Goal: Task Accomplishment & Management: Complete application form

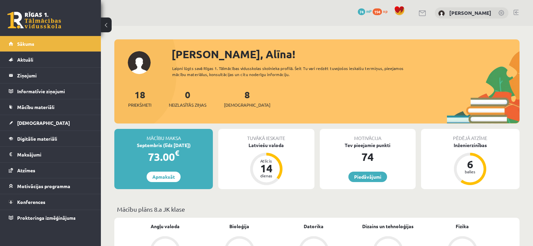
scroll to position [66, 0]
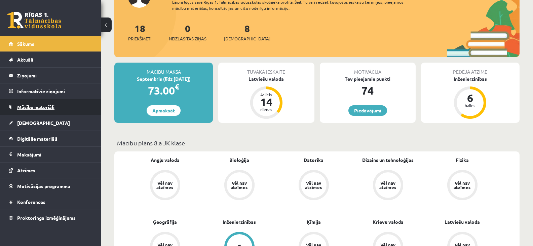
click at [30, 104] on span "Mācību materiāli" at bounding box center [35, 107] width 37 height 6
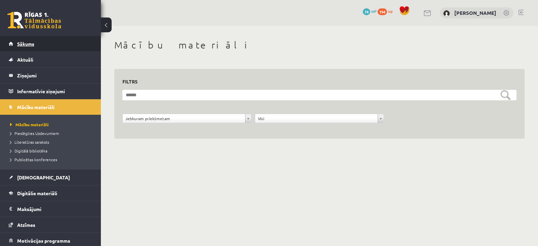
click at [27, 39] on link "Sākums" at bounding box center [51, 43] width 84 height 15
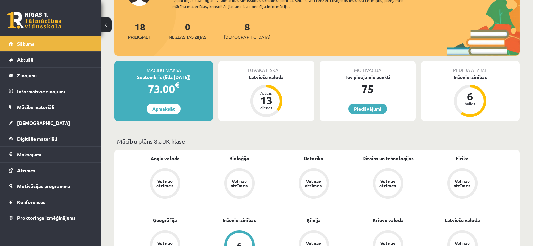
scroll to position [73, 0]
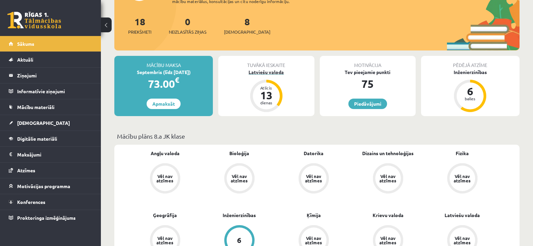
click at [266, 80] on div "Atlicis 13 dienas" at bounding box center [266, 96] width 32 height 32
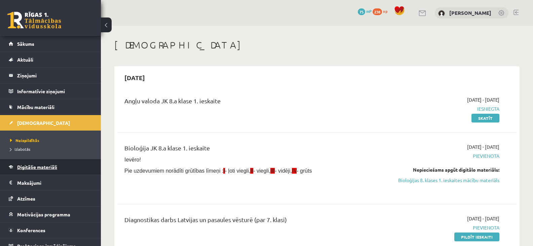
click at [29, 164] on span "Digitālie materiāli" at bounding box center [37, 167] width 40 height 6
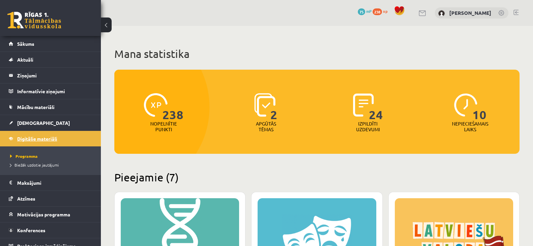
click at [36, 104] on span "Mācību materiāli" at bounding box center [35, 107] width 37 height 6
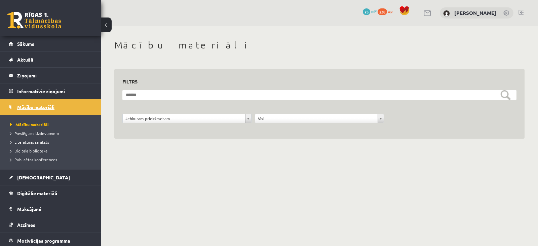
click at [27, 174] on span "[DEMOGRAPHIC_DATA]" at bounding box center [43, 177] width 53 height 6
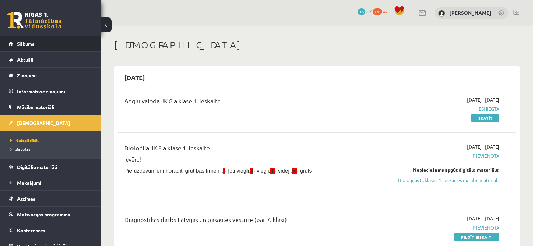
click at [27, 42] on span "Sākums" at bounding box center [25, 44] width 17 height 6
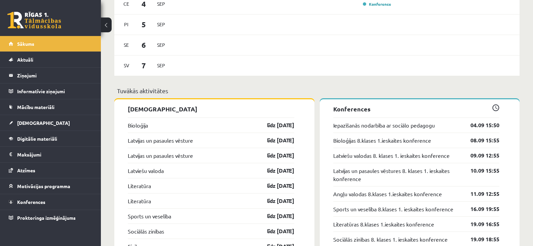
scroll to position [584, 0]
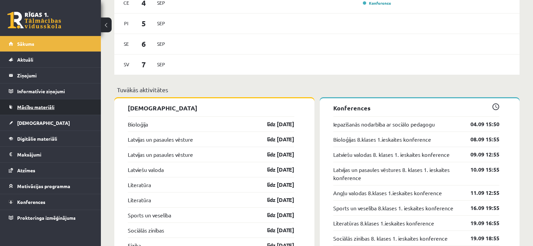
click at [38, 107] on span "Mācību materiāli" at bounding box center [35, 107] width 37 height 6
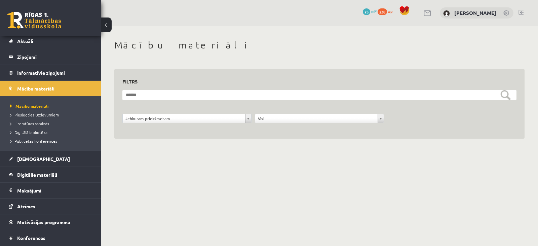
scroll to position [34, 0]
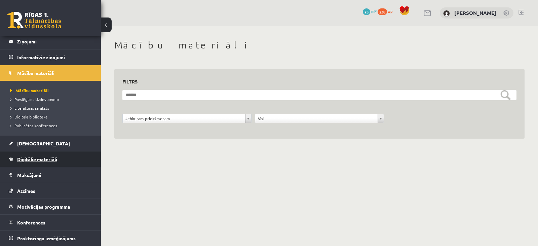
click at [32, 158] on span "Digitālie materiāli" at bounding box center [37, 159] width 40 height 6
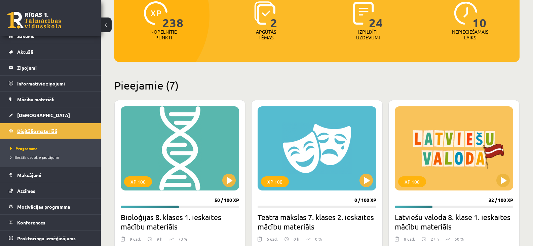
scroll to position [102, 0]
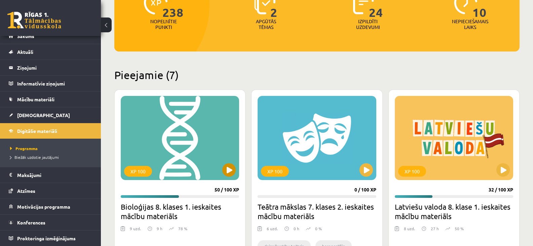
click at [183, 145] on div "XP 100" at bounding box center [180, 138] width 118 height 84
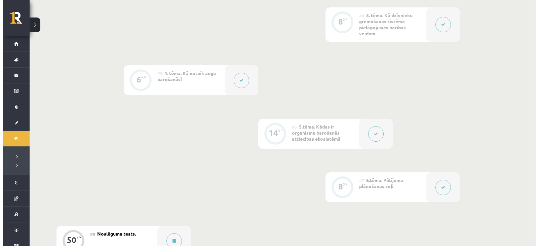
scroll to position [437, 0]
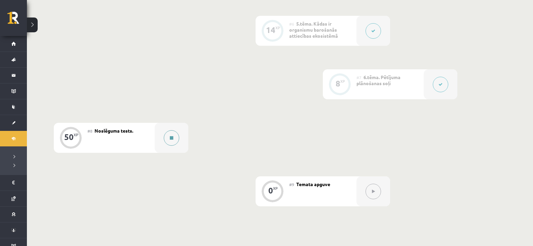
click at [170, 141] on button at bounding box center [171, 137] width 15 height 15
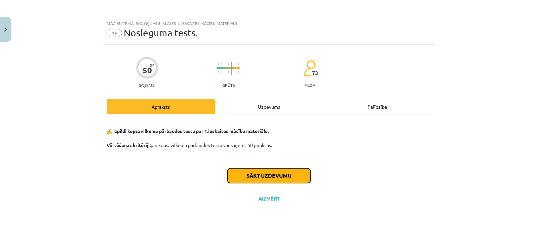
click at [255, 173] on button "Sākt uzdevumu" at bounding box center [268, 175] width 83 height 15
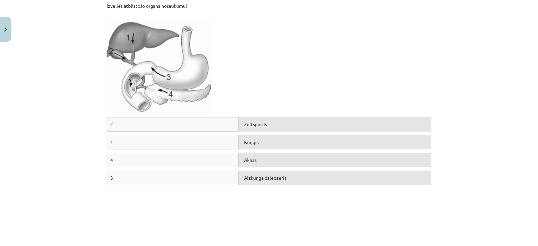
scroll to position [672, 0]
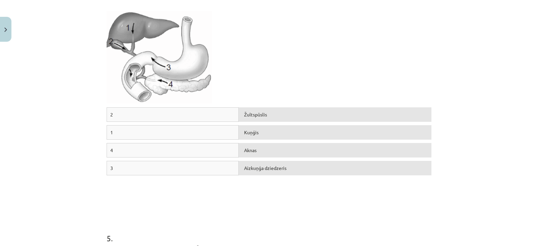
click at [138, 130] on div "1" at bounding box center [173, 132] width 132 height 14
click at [140, 132] on div "1" at bounding box center [173, 132] width 132 height 14
click at [246, 153] on div "Aknas" at bounding box center [335, 150] width 193 height 14
click at [246, 149] on div "Aknas" at bounding box center [335, 150] width 193 height 14
click at [139, 133] on div "1" at bounding box center [173, 132] width 132 height 14
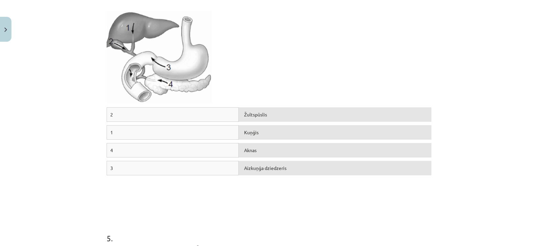
click at [248, 150] on div "Aknas" at bounding box center [335, 150] width 193 height 14
click at [259, 150] on div "Aknas" at bounding box center [335, 150] width 193 height 14
drag, startPoint x: 258, startPoint y: 151, endPoint x: 252, endPoint y: 150, distance: 5.8
click at [252, 150] on div "Aknas" at bounding box center [335, 150] width 193 height 14
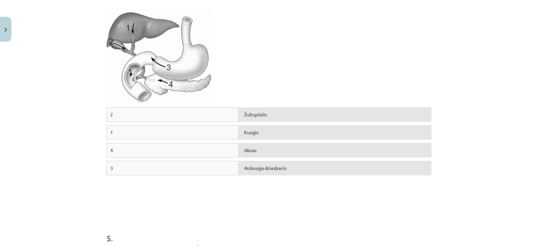
drag, startPoint x: 252, startPoint y: 150, endPoint x: 241, endPoint y: 150, distance: 10.8
click at [241, 150] on div "Aknas" at bounding box center [335, 150] width 193 height 14
click at [242, 151] on div "Aknas" at bounding box center [335, 150] width 193 height 14
click at [197, 149] on div "4" at bounding box center [173, 150] width 132 height 14
drag, startPoint x: 192, startPoint y: 128, endPoint x: 201, endPoint y: 135, distance: 11.0
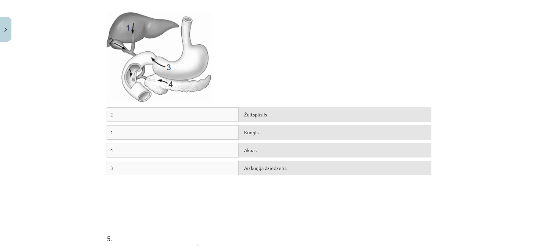
click at [193, 129] on div "1" at bounding box center [173, 132] width 132 height 14
click at [129, 128] on div "1" at bounding box center [173, 132] width 132 height 14
drag, startPoint x: 125, startPoint y: 133, endPoint x: 112, endPoint y: 138, distance: 14.4
click at [124, 133] on div "1" at bounding box center [173, 132] width 132 height 14
click at [113, 130] on div "1" at bounding box center [173, 132] width 132 height 14
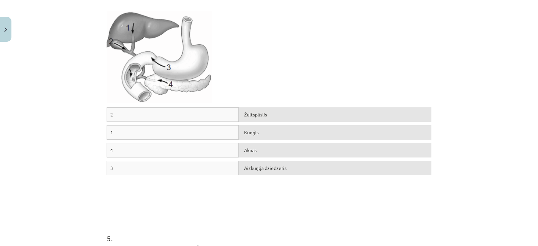
click at [109, 132] on div "1" at bounding box center [173, 132] width 132 height 14
click at [248, 150] on div "Aknas" at bounding box center [335, 150] width 193 height 14
click at [246, 151] on div "Aknas" at bounding box center [335, 150] width 193 height 14
click at [111, 132] on div "1" at bounding box center [173, 132] width 132 height 14
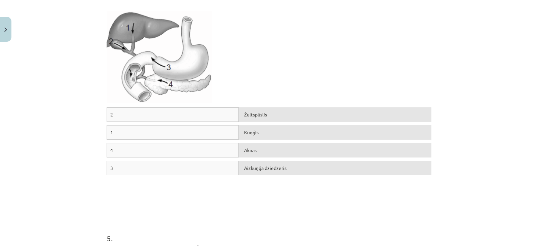
click at [111, 132] on div "1" at bounding box center [173, 132] width 132 height 14
click at [108, 133] on div "1" at bounding box center [173, 132] width 132 height 14
click at [109, 132] on div "1" at bounding box center [173, 132] width 132 height 14
drag, startPoint x: 109, startPoint y: 132, endPoint x: 152, endPoint y: 133, distance: 43.0
click at [149, 132] on div "1" at bounding box center [173, 132] width 132 height 14
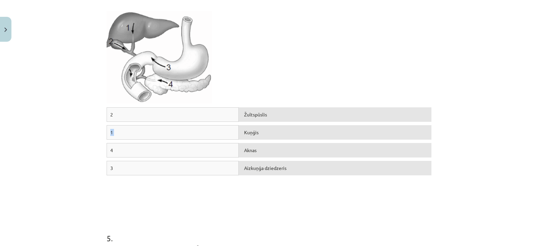
click at [244, 150] on div "Aknas" at bounding box center [335, 150] width 193 height 14
click at [240, 148] on div "Aknas" at bounding box center [335, 150] width 193 height 14
click at [244, 150] on div "Aknas" at bounding box center [335, 150] width 193 height 14
drag, startPoint x: 298, startPoint y: 143, endPoint x: 313, endPoint y: 155, distance: 19.1
click at [298, 143] on div "Aknas" at bounding box center [335, 150] width 193 height 14
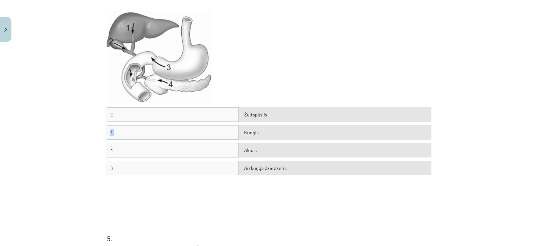
click at [320, 153] on div "Aknas" at bounding box center [335, 150] width 193 height 14
click at [275, 169] on div "Aizkuņģa dziedzeris" at bounding box center [335, 168] width 193 height 14
click at [123, 148] on div "4" at bounding box center [173, 150] width 132 height 14
drag, startPoint x: 111, startPoint y: 149, endPoint x: 116, endPoint y: 152, distance: 6.1
click at [111, 149] on div "4" at bounding box center [173, 150] width 132 height 14
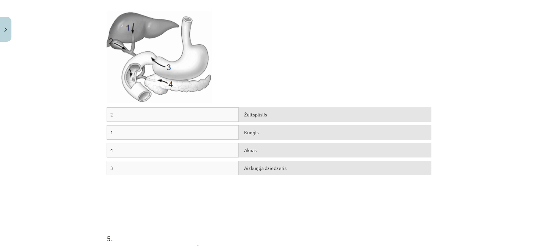
click at [270, 167] on div "Aizkuņģa dziedzeris" at bounding box center [335, 168] width 193 height 14
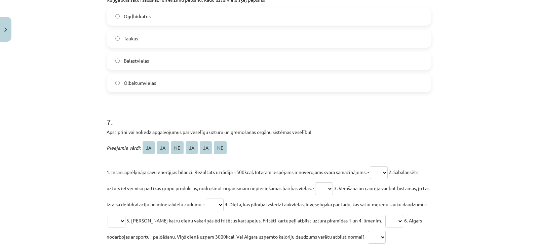
scroll to position [1177, 0]
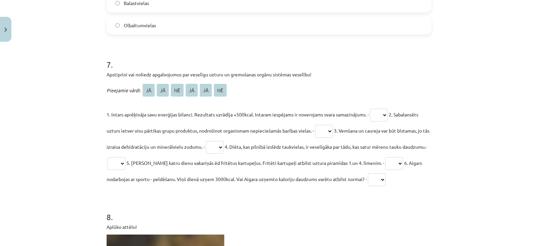
click at [388, 115] on select "** ** ** ** ** **" at bounding box center [379, 115] width 18 height 13
select select "**"
click at [370, 109] on select "** ** ** ** ** **" at bounding box center [379, 115] width 18 height 13
click at [333, 130] on select "** ** ** ** ** **" at bounding box center [324, 131] width 18 height 13
select select "**"
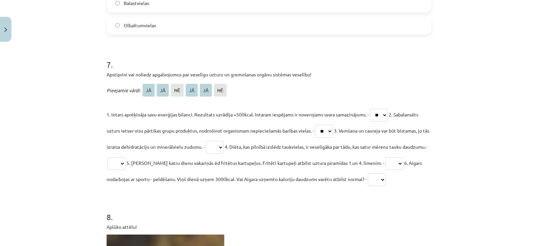
click at [316, 125] on select "** ** ** ** ** **" at bounding box center [324, 131] width 18 height 13
click at [224, 147] on select "** ** ** ** ** **" at bounding box center [215, 147] width 18 height 13
select select "**"
click at [212, 141] on select "** ** ** ** ** **" at bounding box center [215, 147] width 18 height 13
click at [125, 164] on select "** ** ** ** ** **" at bounding box center [117, 163] width 18 height 13
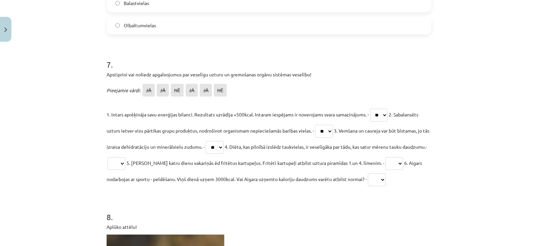
select select "**"
click at [125, 157] on select "** ** ** ** ** **" at bounding box center [117, 163] width 18 height 13
click at [403, 162] on select "** ** ** ** ** **" at bounding box center [394, 163] width 18 height 13
select select "**"
click at [390, 157] on select "** ** ** ** ** **" at bounding box center [394, 163] width 18 height 13
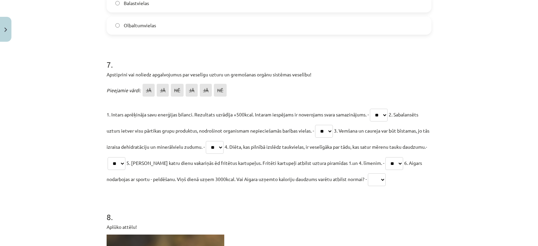
click at [386, 178] on select "** ** ** ** ** **" at bounding box center [377, 179] width 18 height 13
select select "**"
click at [384, 173] on select "** ** ** ** ** **" at bounding box center [377, 179] width 18 height 13
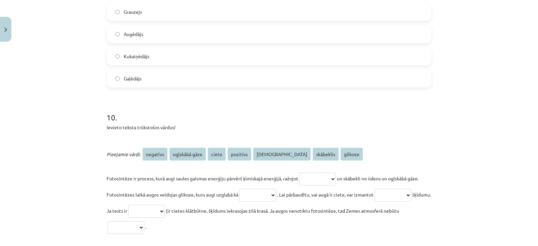
scroll to position [1782, 0]
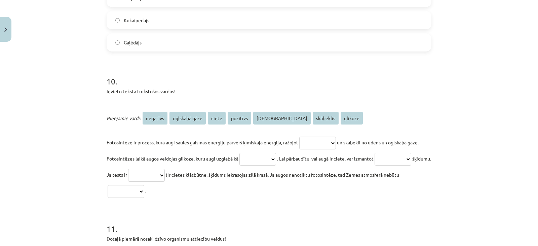
click at [336, 142] on select "**********" at bounding box center [317, 142] width 37 height 13
click at [299, 136] on select "**********" at bounding box center [317, 142] width 37 height 13
click at [336, 142] on select "**********" at bounding box center [317, 142] width 37 height 13
select select "*******"
click at [299, 136] on select "**********" at bounding box center [317, 142] width 37 height 13
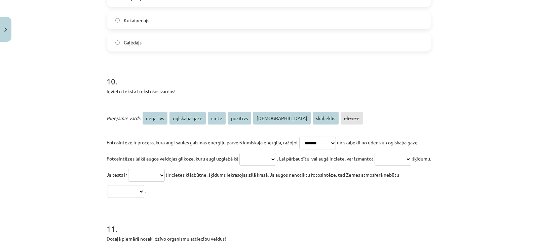
click at [276, 159] on select "**********" at bounding box center [257, 159] width 37 height 13
select select "*****"
click at [250, 153] on select "**********" at bounding box center [257, 159] width 37 height 13
click at [374, 165] on select "**********" at bounding box center [392, 159] width 37 height 13
select select "****"
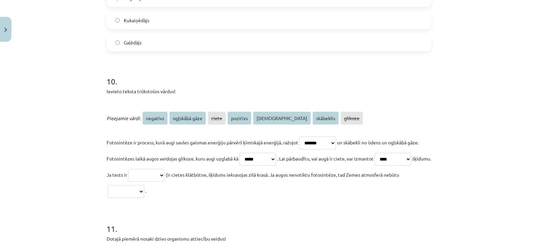
click at [374, 165] on select "**********" at bounding box center [392, 159] width 37 height 13
click at [165, 175] on select "**********" at bounding box center [146, 175] width 37 height 13
select select "********"
click at [165, 169] on select "**********" at bounding box center [146, 175] width 37 height 13
click at [144, 191] on select "**********" at bounding box center [126, 191] width 37 height 13
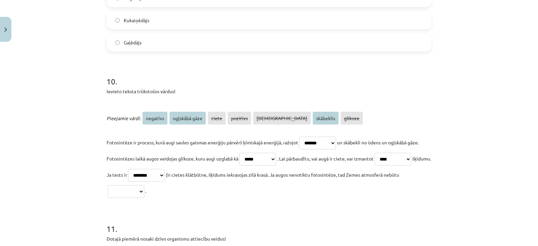
select select "*********"
click at [144, 185] on select "**********" at bounding box center [126, 191] width 37 height 13
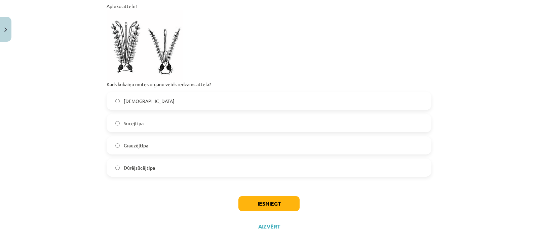
scroll to position [2185, 0]
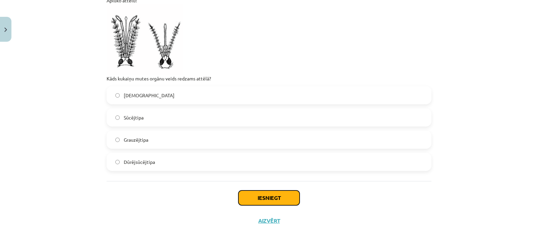
click at [259, 195] on button "Iesniegt" at bounding box center [268, 197] width 61 height 15
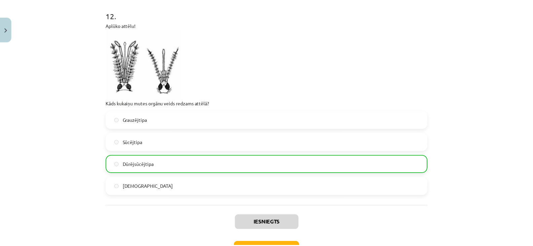
scroll to position [2209, 0]
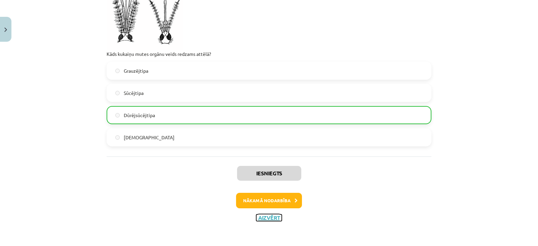
click at [264, 216] on button "Aizvērt" at bounding box center [269, 217] width 26 height 7
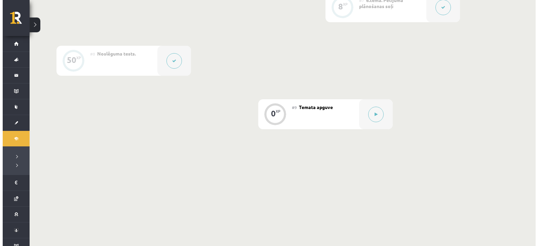
scroll to position [515, 0]
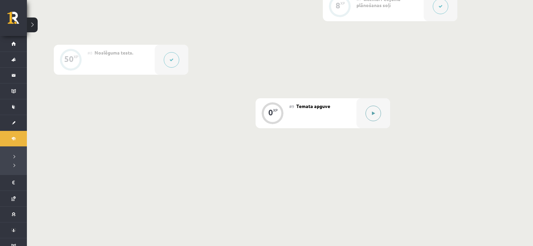
click at [373, 114] on icon at bounding box center [373, 113] width 3 height 4
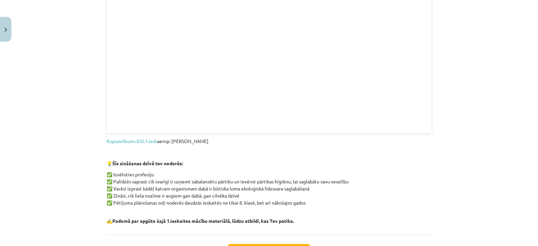
scroll to position [560, 0]
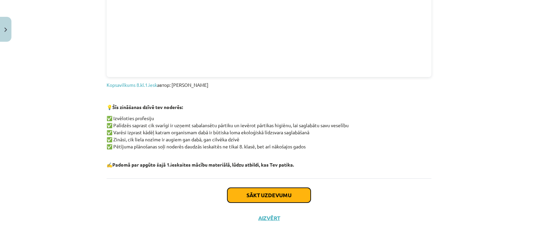
click at [270, 192] on button "Sākt uzdevumu" at bounding box center [268, 195] width 83 height 15
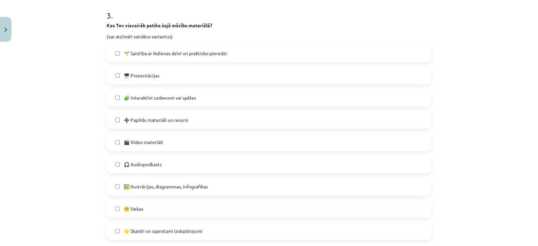
scroll to position [468, 0]
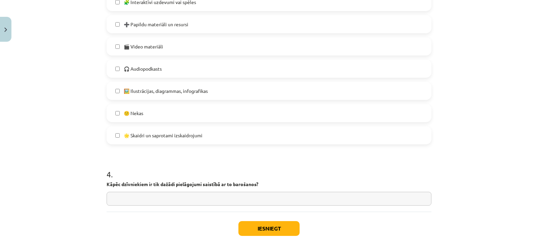
click at [117, 135] on label "🌟 Skaidri un saprotami izskaidrojumi" at bounding box center [268, 135] width 323 height 17
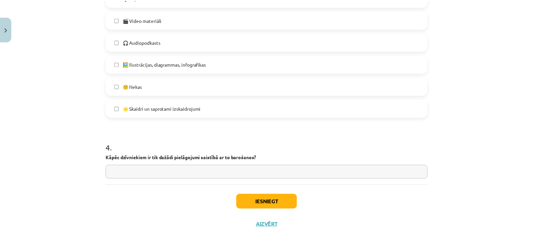
scroll to position [502, 0]
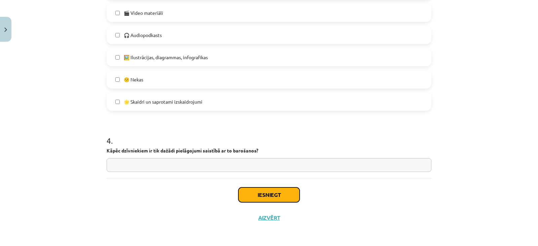
click at [258, 194] on button "Iesniegt" at bounding box center [268, 194] width 61 height 15
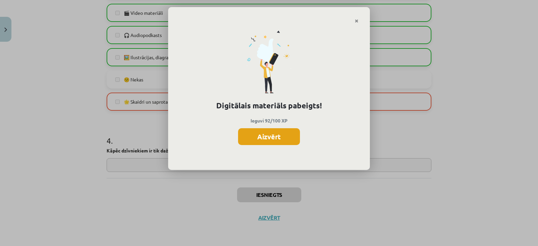
click at [264, 134] on button "Aizvērt" at bounding box center [269, 136] width 62 height 17
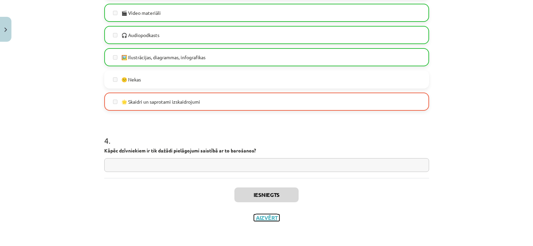
click at [263, 216] on button "Aizvērt" at bounding box center [267, 217] width 26 height 7
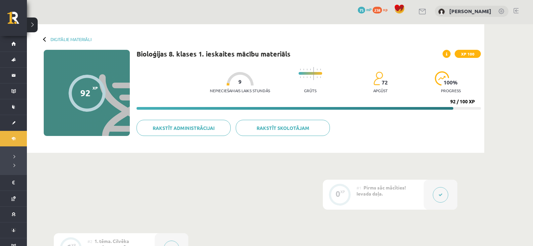
scroll to position [0, 0]
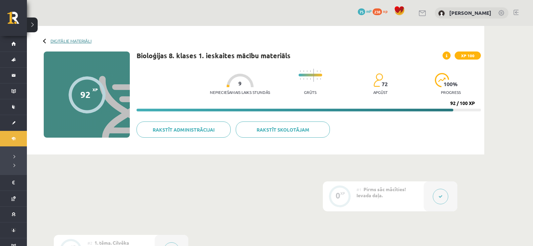
click at [74, 42] on link "Digitālie materiāli" at bounding box center [70, 40] width 41 height 5
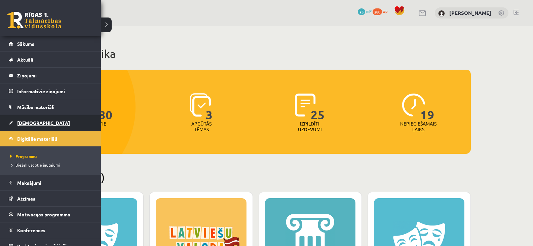
click at [25, 123] on span "[DEMOGRAPHIC_DATA]" at bounding box center [43, 123] width 53 height 6
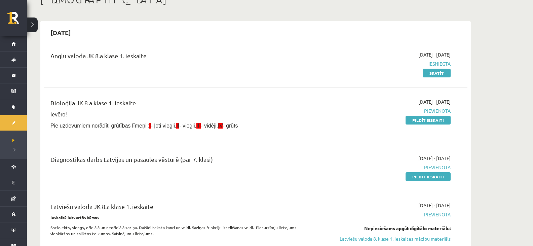
scroll to position [67, 0]
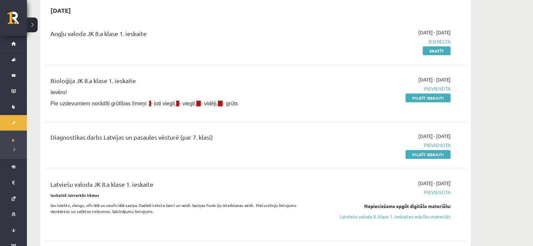
click at [427, 96] on link "Pildīt ieskaiti" at bounding box center [427, 97] width 45 height 9
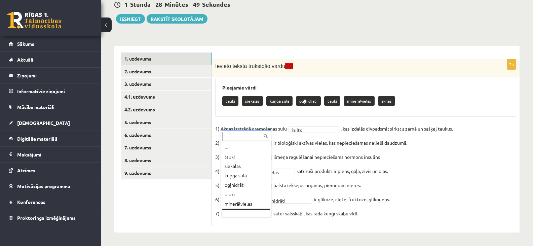
scroll to position [8, 0]
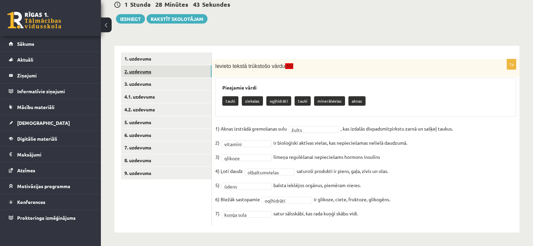
click at [143, 71] on link "2. uzdevums" at bounding box center [166, 71] width 90 height 12
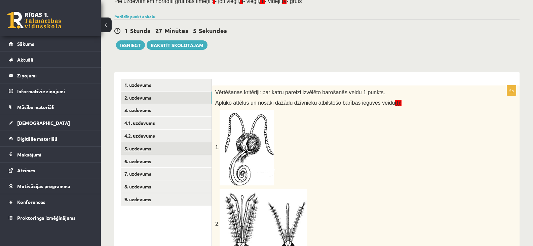
scroll to position [57, 0]
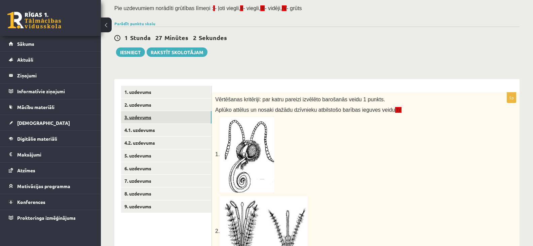
click at [135, 117] on link "3. uzdevums" at bounding box center [166, 117] width 90 height 12
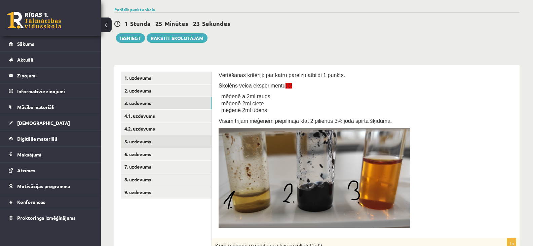
scroll to position [70, 0]
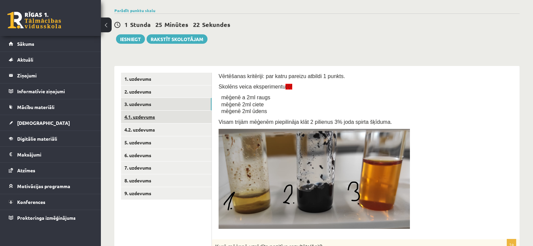
click at [146, 116] on link "4.1. uzdevums" at bounding box center [166, 117] width 90 height 12
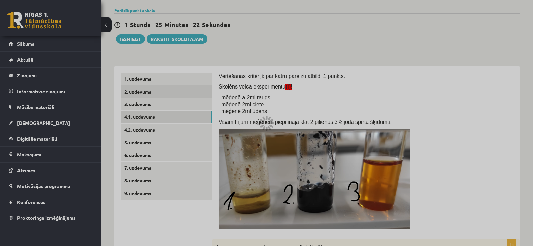
scroll to position [45, 0]
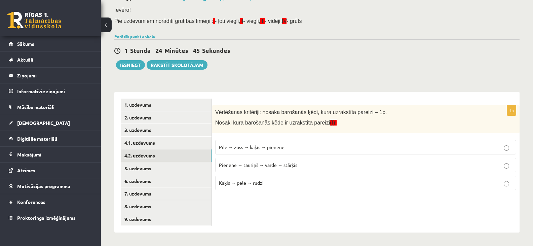
click at [141, 155] on link "4.2. uzdevums" at bounding box center [166, 155] width 90 height 12
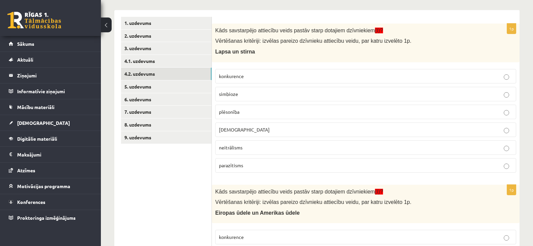
scroll to position [31, 0]
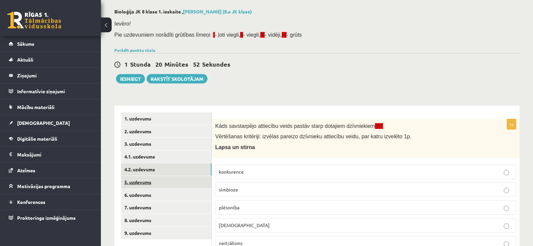
click at [146, 182] on link "5. uzdevums" at bounding box center [166, 182] width 90 height 12
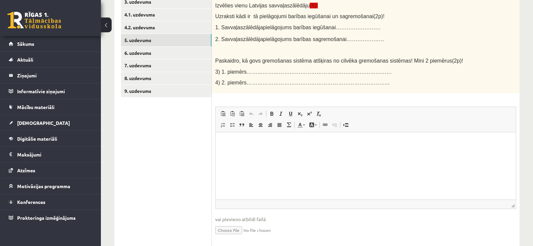
scroll to position [160, 0]
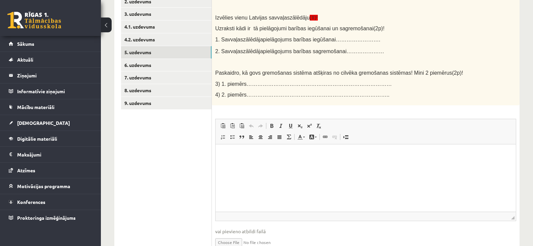
click at [335, 38] on span "pielāgojums barības iegūšanai……………………." at bounding box center [321, 40] width 117 height 6
click at [246, 160] on html at bounding box center [365, 154] width 300 height 21
click at [263, 148] on html "*****" at bounding box center [365, 154] width 300 height 21
click at [226, 152] on p "**********" at bounding box center [365, 154] width 287 height 7
click at [292, 152] on p "**********" at bounding box center [365, 154] width 287 height 7
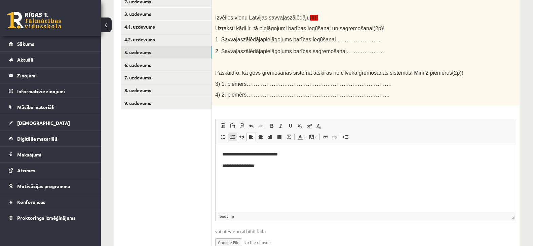
click at [232, 137] on span at bounding box center [232, 136] width 5 height 5
click at [233, 137] on span at bounding box center [232, 136] width 5 height 5
click at [235, 136] on link "Вставить / удалить маркированный список" at bounding box center [232, 136] width 9 height 9
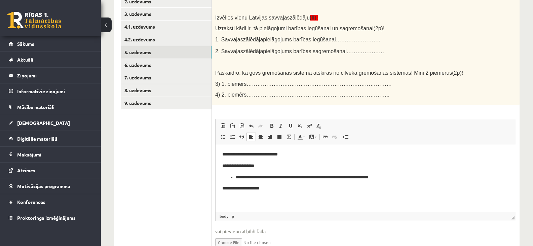
drag, startPoint x: 226, startPoint y: 186, endPoint x: 245, endPoint y: 196, distance: 22.3
click at [226, 187] on p "**********" at bounding box center [365, 188] width 287 height 7
click at [284, 188] on p "**********" at bounding box center [365, 188] width 287 height 7
click at [232, 140] on span at bounding box center [232, 136] width 5 height 5
click at [235, 139] on span at bounding box center [232, 136] width 5 height 5
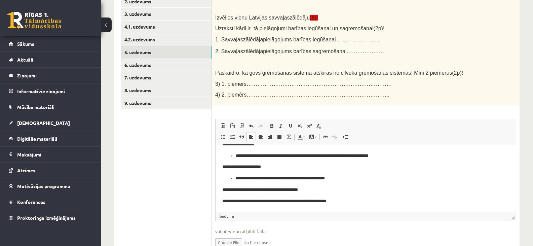
scroll to position [25, 0]
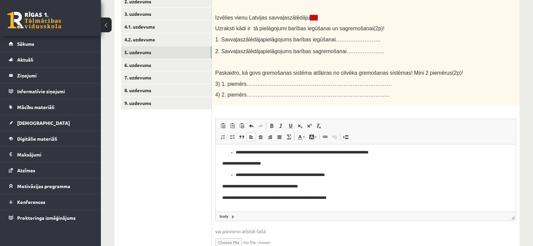
drag, startPoint x: 225, startPoint y: 196, endPoint x: 228, endPoint y: 202, distance: 7.1
click at [225, 198] on p "**********" at bounding box center [363, 197] width 282 height 7
click at [349, 199] on p "**********" at bounding box center [363, 197] width 282 height 7
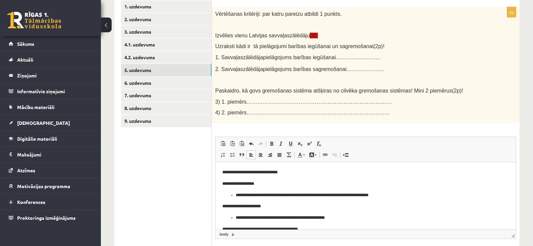
scroll to position [127, 0]
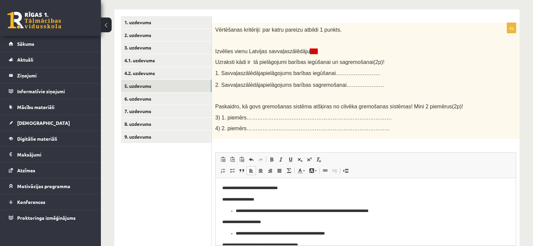
drag, startPoint x: 225, startPoint y: 197, endPoint x: 235, endPoint y: 206, distance: 13.6
click at [225, 198] on p "**********" at bounding box center [363, 199] width 282 height 7
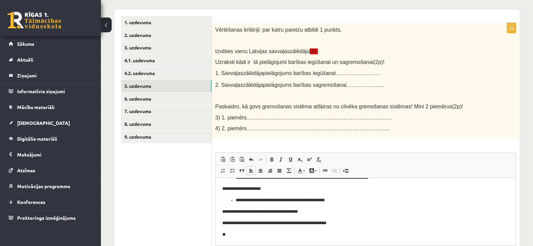
scroll to position [34, 0]
drag, startPoint x: 225, startPoint y: 186, endPoint x: 234, endPoint y: 191, distance: 10.5
click at [226, 187] on p "**********" at bounding box center [363, 188] width 282 height 7
drag, startPoint x: 225, startPoint y: 220, endPoint x: 243, endPoint y: 226, distance: 18.9
click at [225, 222] on p "**********" at bounding box center [363, 222] width 282 height 7
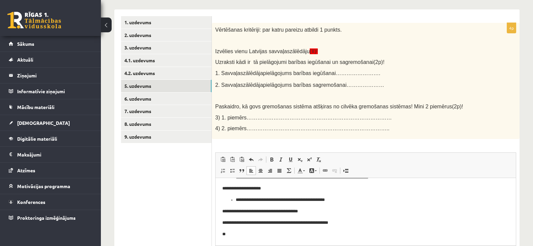
drag, startPoint x: 227, startPoint y: 231, endPoint x: 228, endPoint y: 240, distance: 8.8
click at [227, 233] on p "**" at bounding box center [363, 233] width 282 height 7
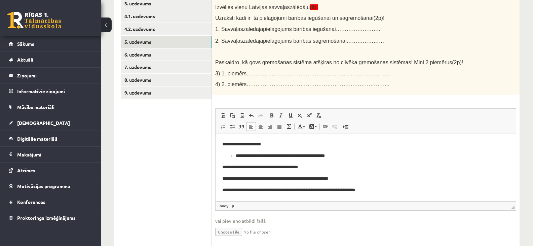
scroll to position [127, 0]
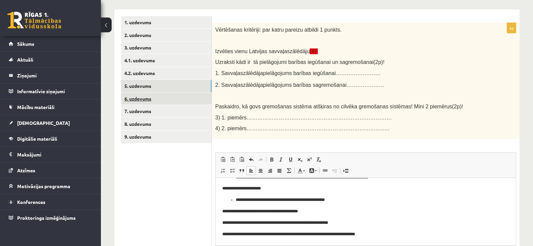
click at [143, 99] on link "6. uzdevums" at bounding box center [166, 98] width 90 height 12
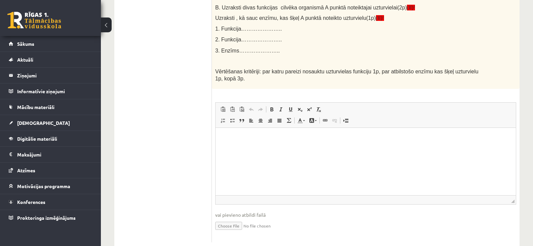
scroll to position [573, 0]
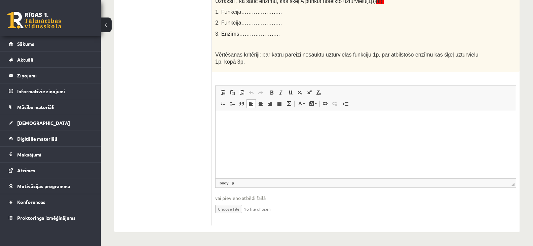
click at [244, 125] on html at bounding box center [365, 121] width 300 height 21
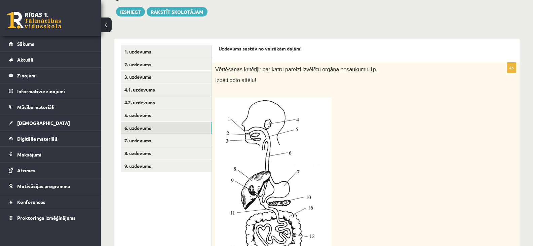
scroll to position [35, 0]
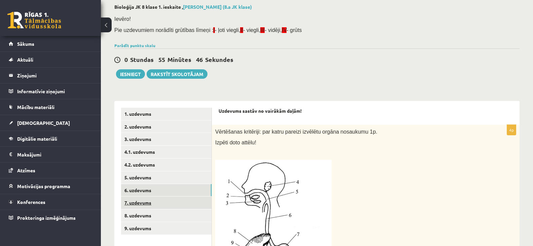
click at [133, 202] on link "7. uzdevums" at bounding box center [166, 202] width 90 height 12
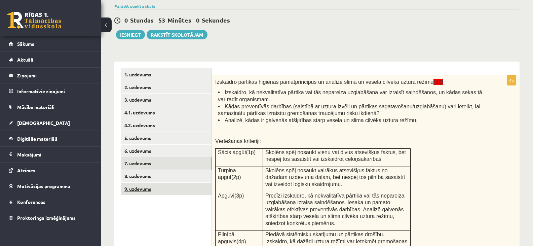
scroll to position [74, 0]
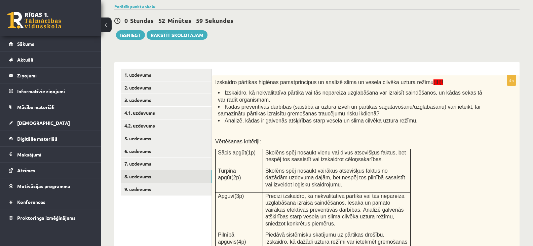
click at [145, 172] on link "8. uzdevums" at bounding box center [166, 176] width 90 height 12
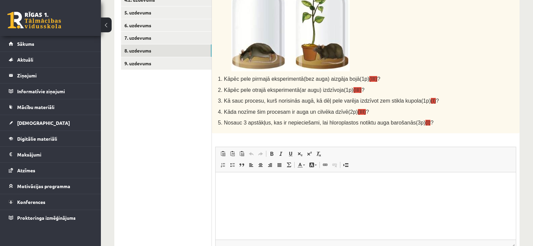
scroll to position [194, 0]
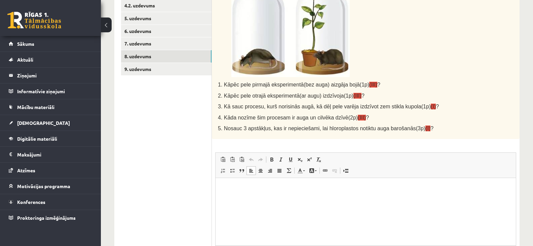
click at [257, 181] on html at bounding box center [365, 187] width 300 height 21
click at [234, 169] on span at bounding box center [232, 170] width 5 height 5
drag, startPoint x: 232, startPoint y: 167, endPoint x: 232, endPoint y: 171, distance: 3.7
click at [232, 170] on span at bounding box center [232, 170] width 5 height 5
click at [232, 175] on link "Вставить / удалить маркированный список" at bounding box center [232, 170] width 9 height 9
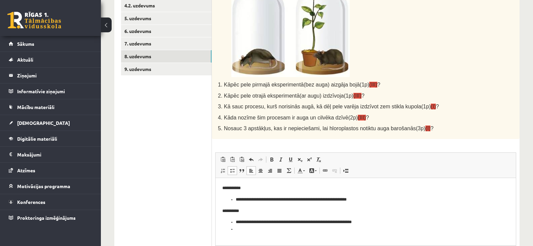
click at [231, 170] on span at bounding box center [232, 170] width 5 height 5
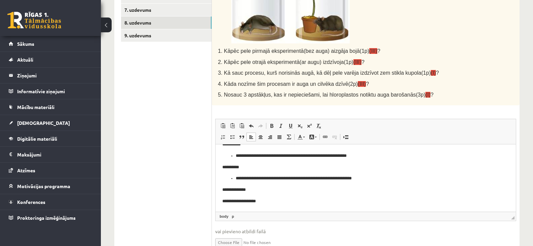
scroll to position [13, 0]
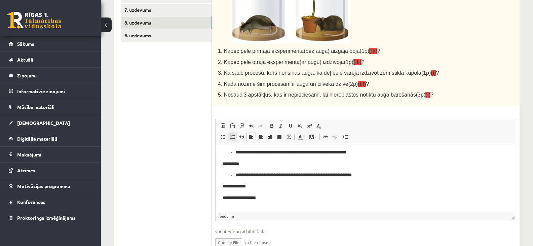
click at [231, 138] on span at bounding box center [232, 136] width 5 height 5
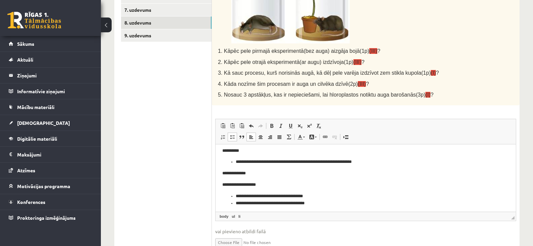
scroll to position [28, 0]
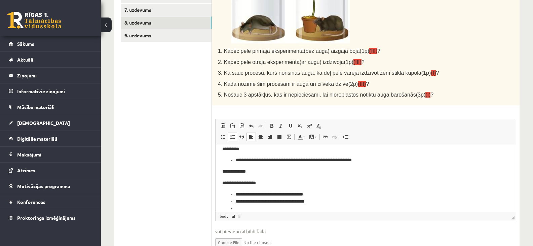
click at [233, 136] on span at bounding box center [232, 136] width 5 height 5
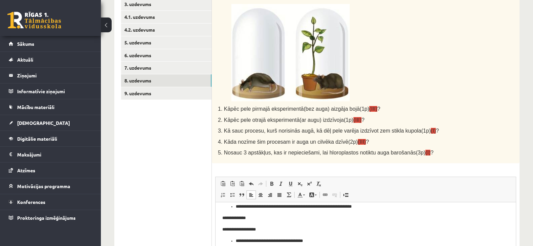
scroll to position [161, 0]
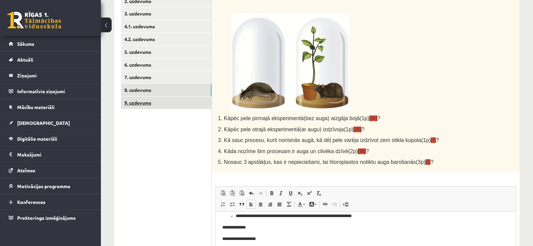
click at [144, 101] on link "9. uzdevums" at bounding box center [166, 102] width 90 height 12
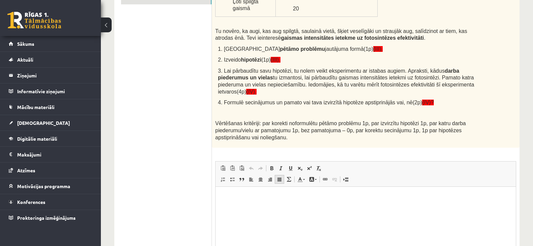
scroll to position [287, 0]
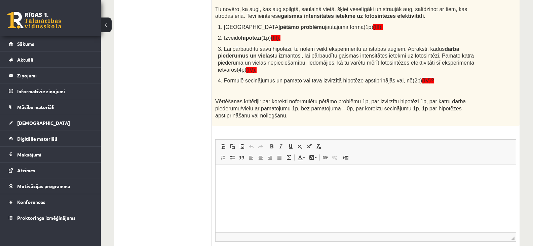
drag, startPoint x: 231, startPoint y: 177, endPoint x: 278, endPoint y: 187, distance: 48.4
click at [231, 178] on p "Визуальный текстовый редактор, wiswyg-editor-user-answer-47363810363520" at bounding box center [365, 174] width 287 height 7
click at [233, 155] on span at bounding box center [232, 157] width 5 height 5
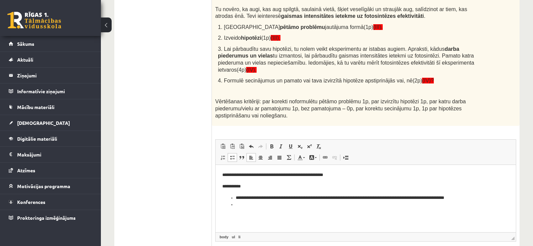
click at [233, 155] on span at bounding box center [232, 157] width 5 height 5
click at [235, 211] on p "**" at bounding box center [365, 208] width 287 height 7
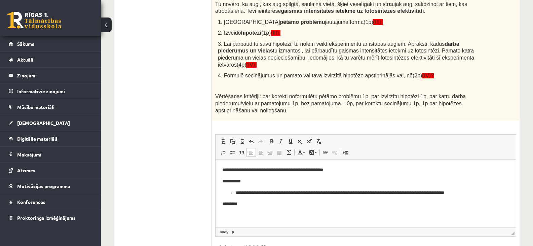
scroll to position [253, 0]
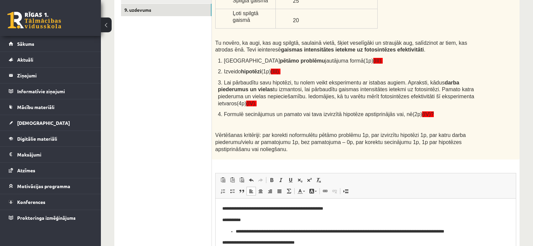
drag, startPoint x: 233, startPoint y: 171, endPoint x: 233, endPoint y: 176, distance: 5.0
click at [233, 187] on link "Вставить / удалить маркированный список" at bounding box center [232, 191] width 9 height 9
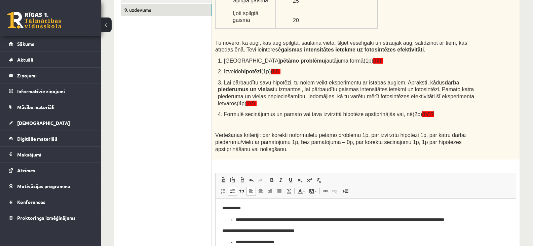
scroll to position [18, 0]
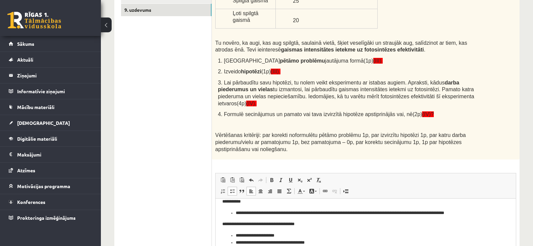
click at [232, 188] on span at bounding box center [232, 190] width 5 height 5
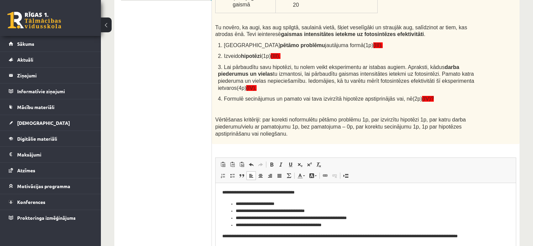
scroll to position [46, 0]
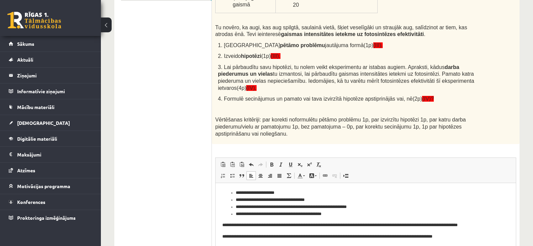
click at [261, 245] on p "**********" at bounding box center [363, 247] width 282 height 7
click at [282, 245] on p "**********" at bounding box center [363, 247] width 282 height 7
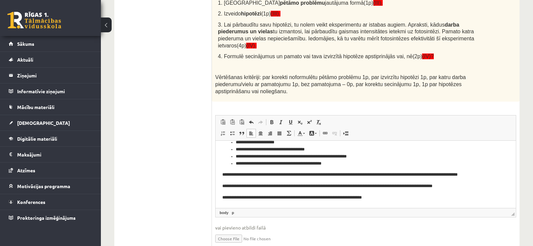
scroll to position [321, 0]
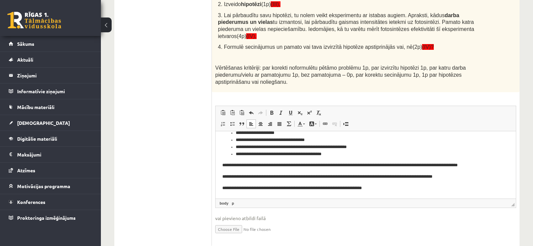
click at [381, 175] on p "**********" at bounding box center [363, 176] width 282 height 7
click at [492, 175] on p "**********" at bounding box center [363, 176] width 282 height 7
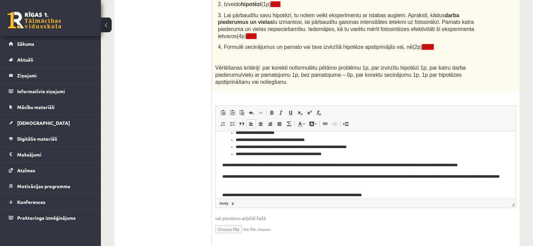
click at [392, 192] on p "**********" at bounding box center [363, 195] width 282 height 7
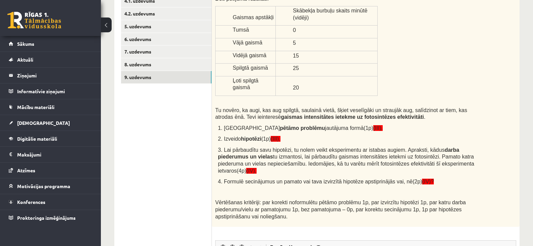
scroll to position [52, 0]
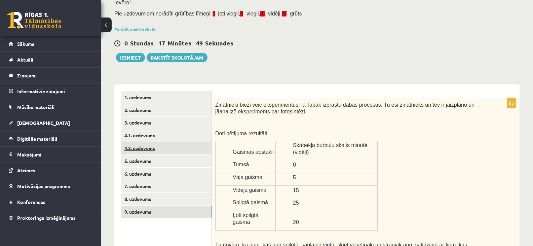
click at [141, 149] on link "4.2. uzdevums" at bounding box center [166, 148] width 90 height 12
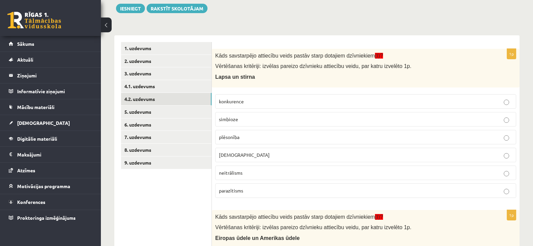
scroll to position [65, 0]
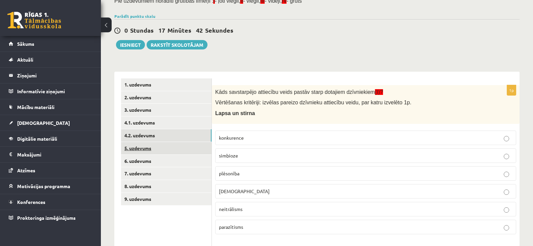
click at [145, 148] on link "5. uzdevums" at bounding box center [166, 148] width 90 height 12
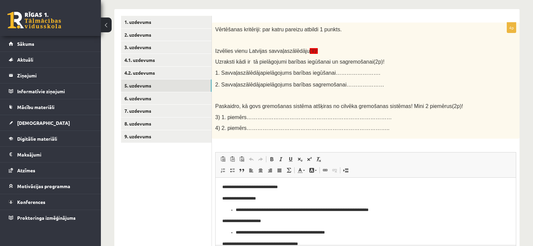
scroll to position [0, 0]
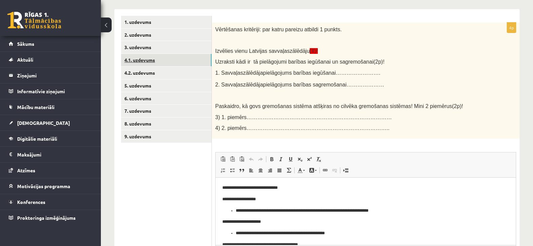
click at [147, 60] on link "4.1. uzdevums" at bounding box center [166, 60] width 90 height 12
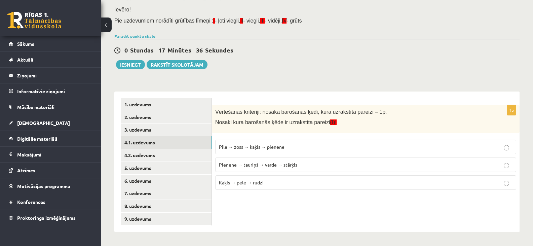
scroll to position [45, 0]
click at [141, 179] on link "6. uzdevums" at bounding box center [166, 180] width 90 height 12
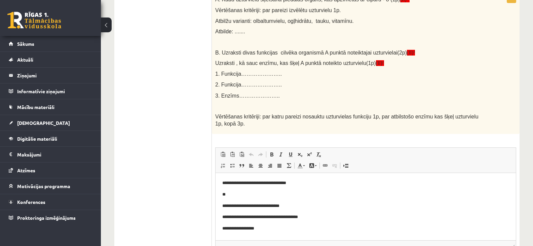
scroll to position [573, 0]
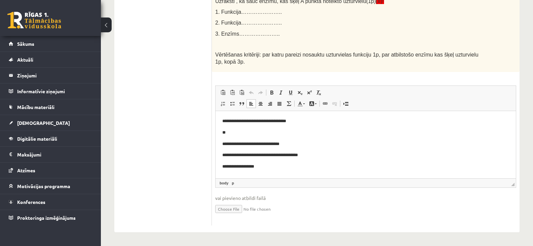
drag, startPoint x: 231, startPoint y: 166, endPoint x: 235, endPoint y: 168, distance: 5.0
click at [231, 166] on p "**********" at bounding box center [365, 166] width 287 height 7
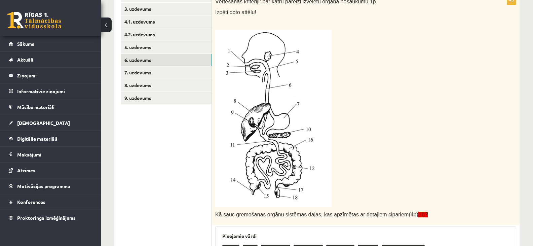
scroll to position [103, 0]
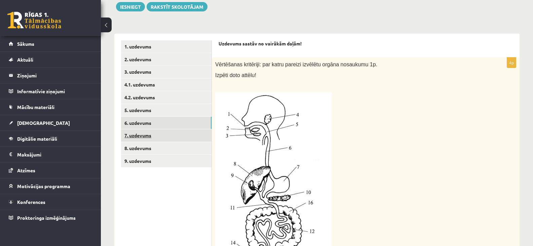
click at [141, 136] on link "7. uzdevums" at bounding box center [166, 135] width 90 height 12
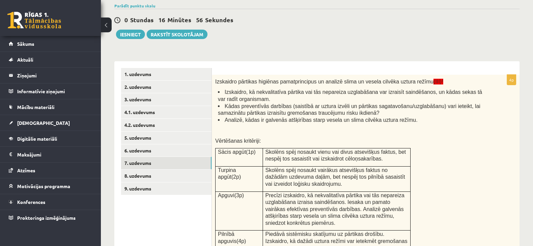
scroll to position [75, 0]
click at [137, 152] on link "6. uzdevums" at bounding box center [166, 151] width 90 height 12
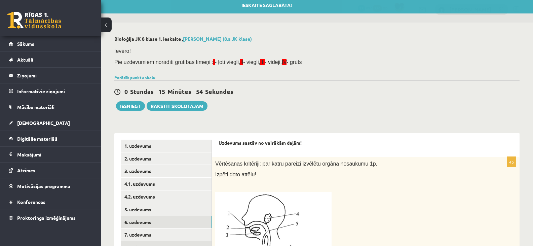
scroll to position [0, 0]
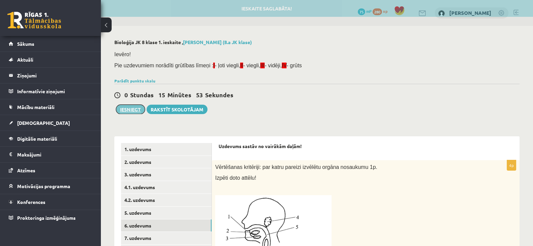
click at [129, 108] on button "Iesniegt" at bounding box center [130, 109] width 29 height 9
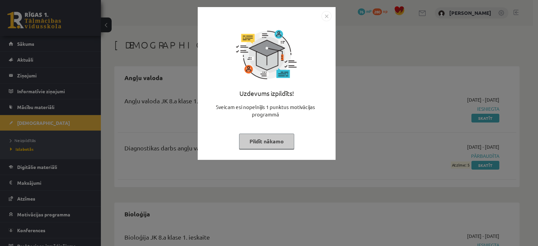
click at [326, 17] on img "Close" at bounding box center [326, 16] width 10 height 10
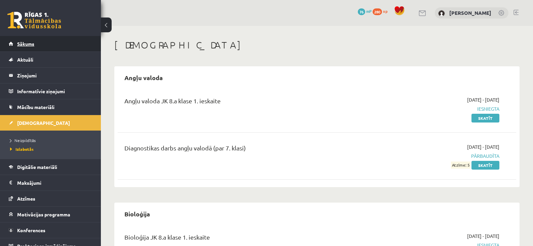
click at [25, 43] on span "Sākums" at bounding box center [25, 44] width 17 height 6
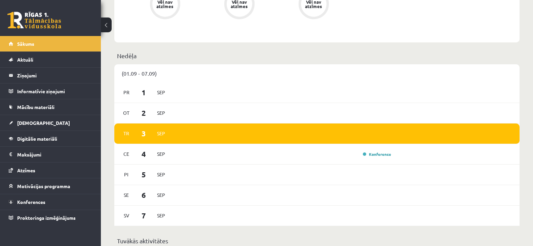
scroll to position [437, 0]
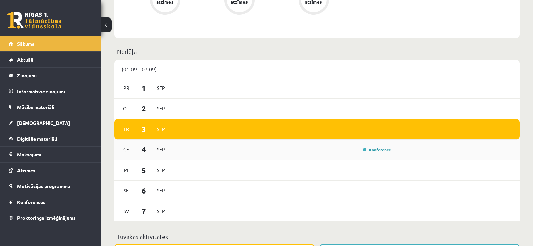
click at [380, 151] on link "Konference" at bounding box center [377, 149] width 28 height 5
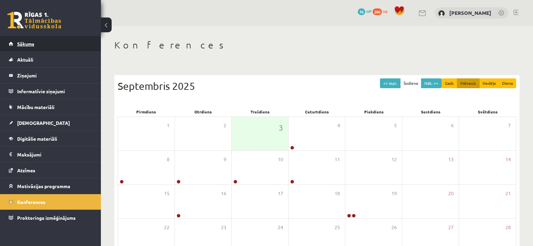
click at [22, 44] on span "Sākums" at bounding box center [25, 44] width 17 height 6
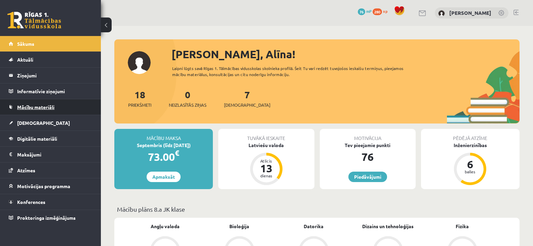
click at [43, 106] on span "Mācību materiāli" at bounding box center [35, 107] width 37 height 6
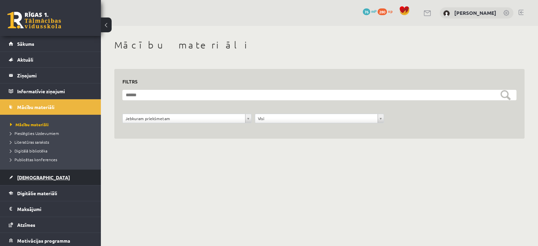
click at [26, 177] on span "[DEMOGRAPHIC_DATA]" at bounding box center [43, 177] width 53 height 6
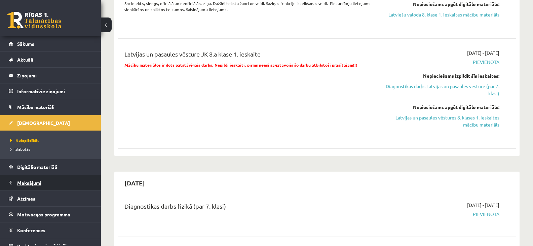
scroll to position [8, 0]
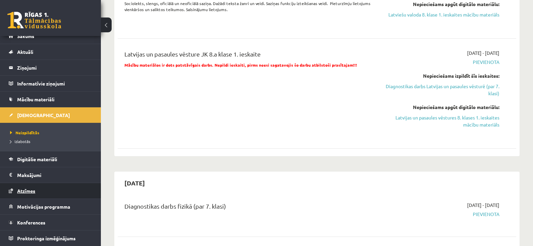
click at [21, 191] on span "Atzīmes" at bounding box center [26, 191] width 18 height 6
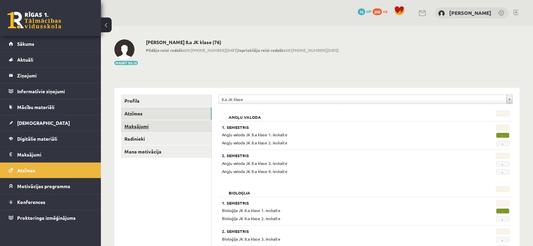
click at [143, 125] on link "Maksājumi" at bounding box center [166, 126] width 90 height 12
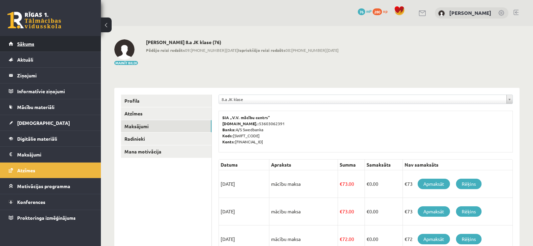
click at [28, 44] on span "Sākums" at bounding box center [25, 44] width 17 height 6
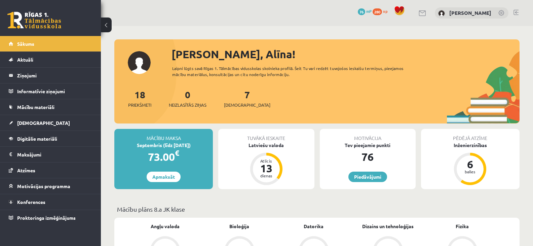
scroll to position [101, 0]
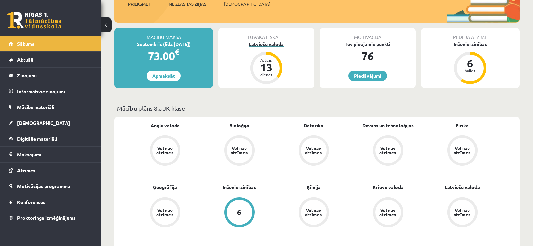
click at [266, 71] on div "13" at bounding box center [266, 67] width 20 height 11
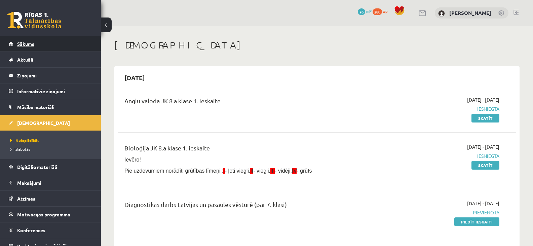
click at [27, 42] on span "Sākums" at bounding box center [25, 44] width 17 height 6
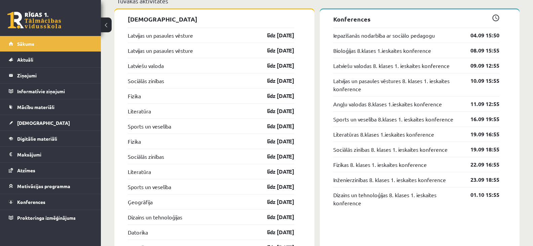
scroll to position [605, 0]
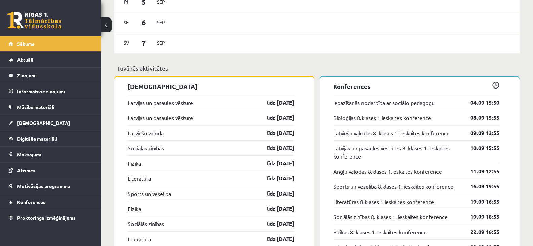
click at [147, 135] on link "Latviešu valoda" at bounding box center [146, 133] width 36 height 8
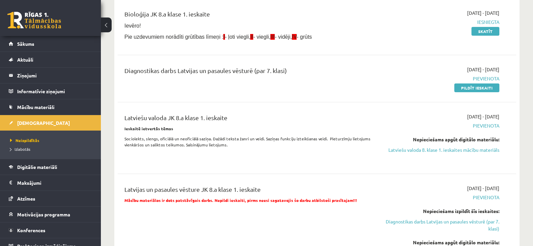
scroll to position [134, 0]
click at [480, 151] on link "Latviešu valoda 8. klase 1. ieskaites mācību materiāls" at bounding box center [440, 149] width 118 height 7
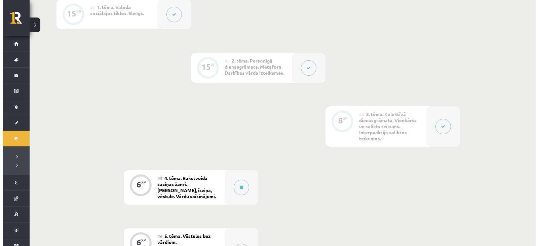
scroll to position [303, 0]
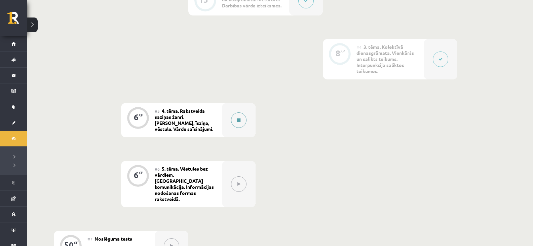
click at [238, 118] on icon at bounding box center [238, 120] width 3 height 4
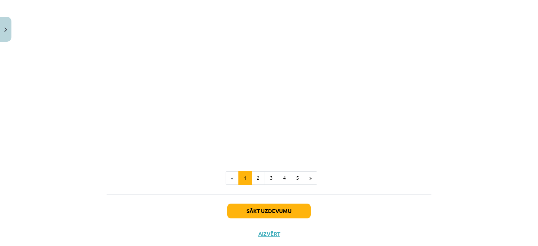
scroll to position [251, 0]
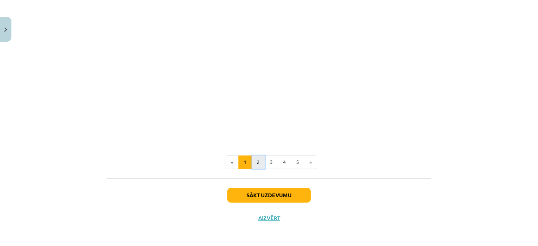
click at [258, 158] on button "2" at bounding box center [257, 161] width 13 height 13
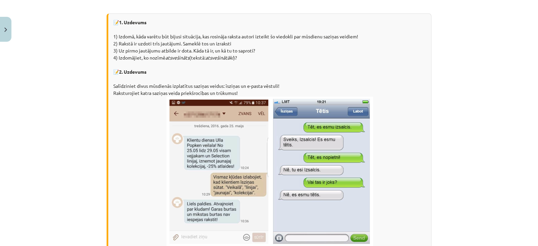
scroll to position [467, 0]
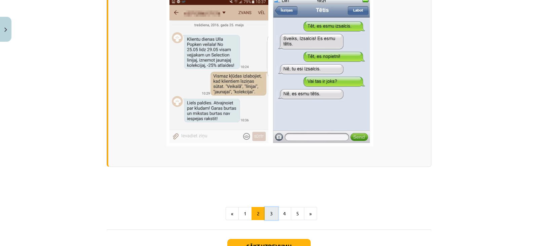
click at [265, 211] on button "3" at bounding box center [271, 213] width 13 height 13
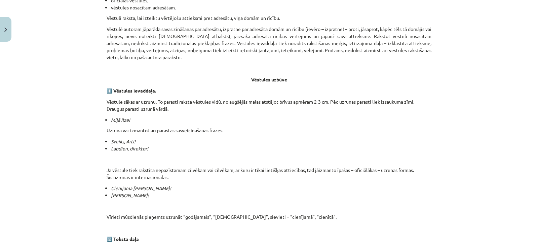
scroll to position [131, 0]
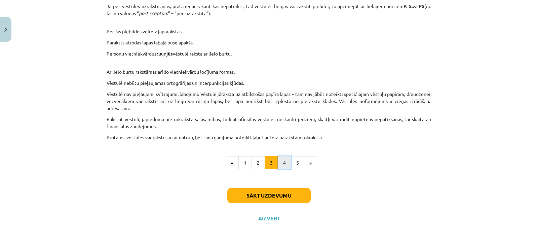
click at [281, 162] on button "4" at bounding box center [284, 162] width 13 height 13
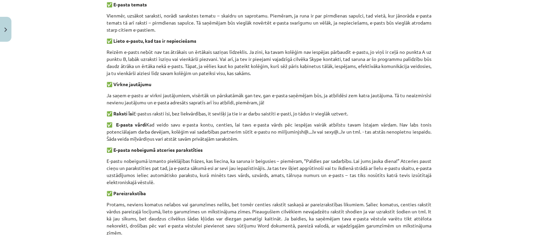
scroll to position [434, 0]
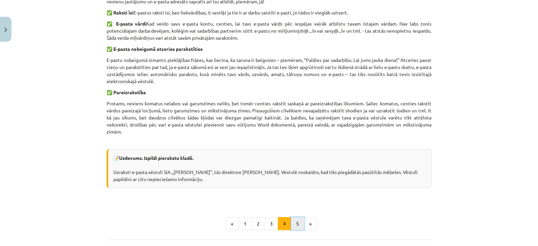
click at [293, 230] on button "5" at bounding box center [297, 223] width 13 height 13
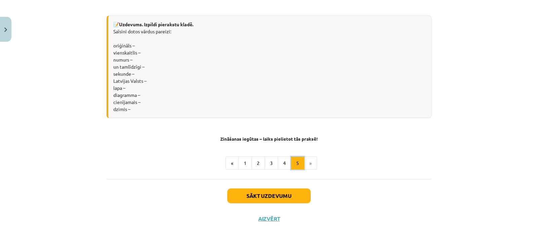
scroll to position [571, 0]
click at [309, 160] on li "»" at bounding box center [310, 162] width 13 height 13
click at [306, 162] on li "»" at bounding box center [310, 162] width 13 height 13
click at [265, 193] on button "Sākt uzdevumu" at bounding box center [268, 195] width 83 height 15
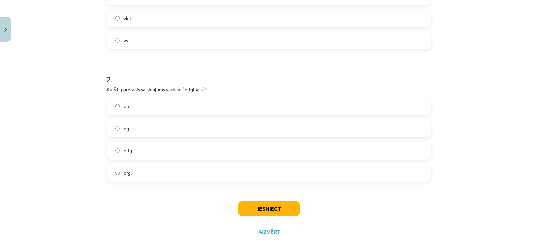
scroll to position [218, 0]
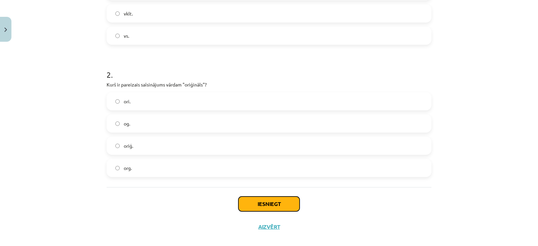
click at [271, 203] on button "Iesniegt" at bounding box center [268, 203] width 61 height 15
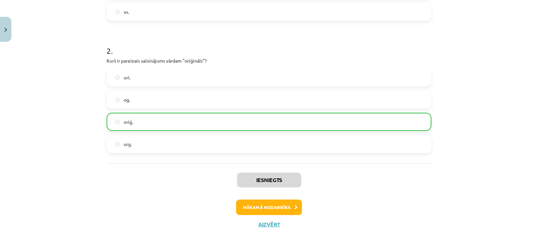
scroll to position [249, 0]
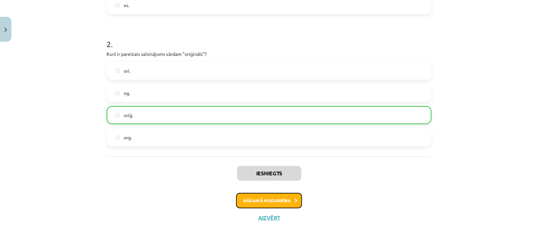
click at [262, 201] on button "Nākamā nodarbība" at bounding box center [269, 200] width 66 height 15
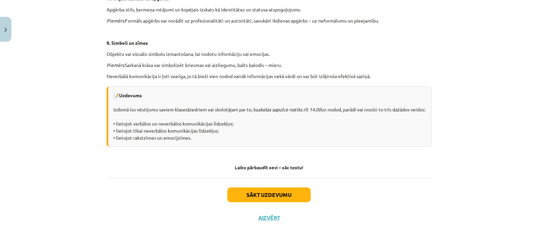
scroll to position [474, 0]
click at [260, 193] on button "Sākt uzdevumu" at bounding box center [268, 194] width 83 height 15
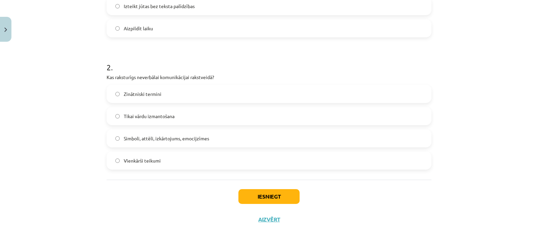
scroll to position [228, 0]
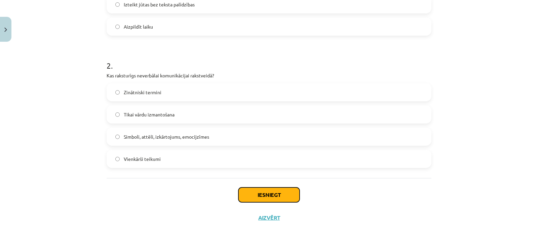
click at [270, 192] on button "Iesniegt" at bounding box center [268, 194] width 61 height 15
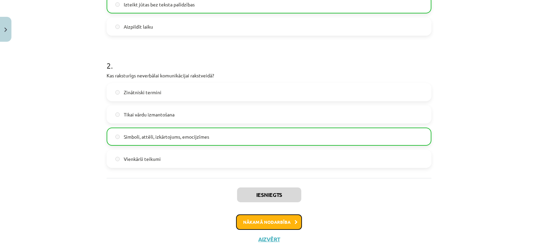
click at [274, 218] on button "Nākamā nodarbība" at bounding box center [269, 221] width 66 height 15
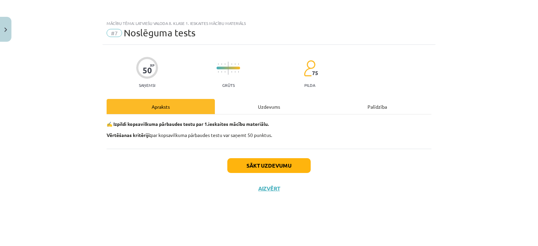
scroll to position [0, 0]
click at [271, 166] on button "Sākt uzdevumu" at bounding box center [268, 165] width 83 height 15
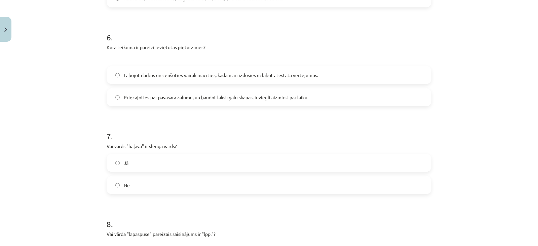
scroll to position [605, 0]
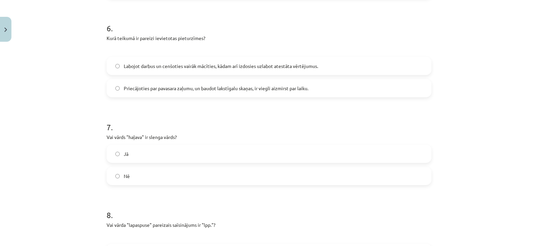
click at [118, 153] on label "Jā" at bounding box center [268, 153] width 323 height 17
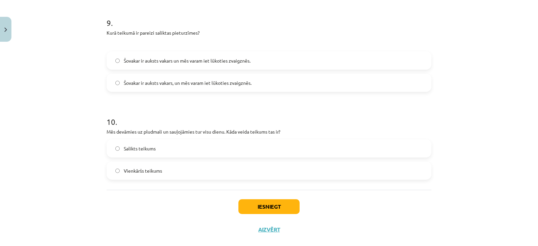
scroll to position [908, 0]
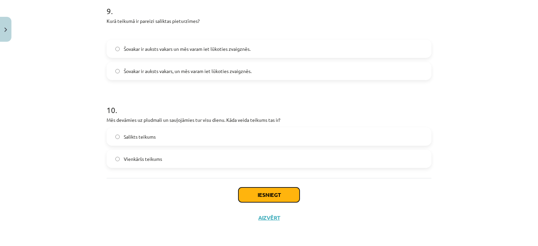
click at [268, 193] on button "Iesniegt" at bounding box center [268, 194] width 61 height 15
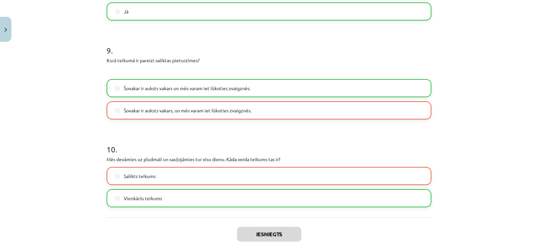
scroll to position [929, 0]
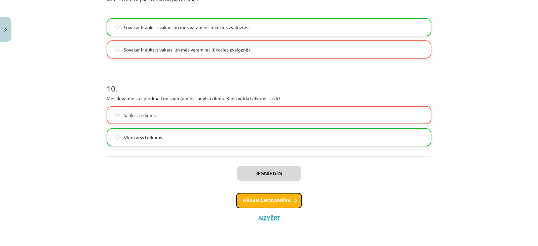
click at [265, 199] on button "Nākamā nodarbība" at bounding box center [269, 200] width 66 height 15
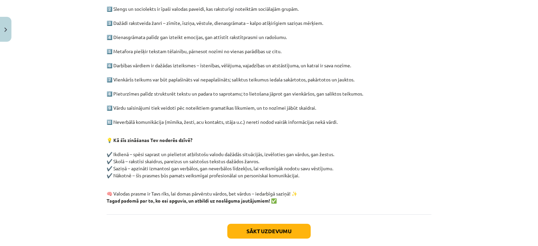
scroll to position [185, 0]
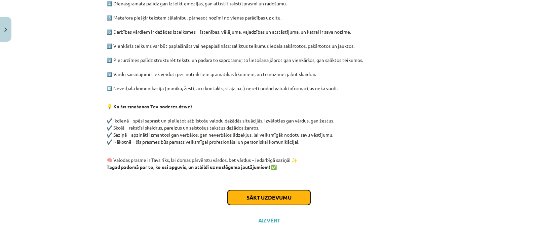
click at [274, 198] on button "Sākt uzdevumu" at bounding box center [268, 197] width 83 height 15
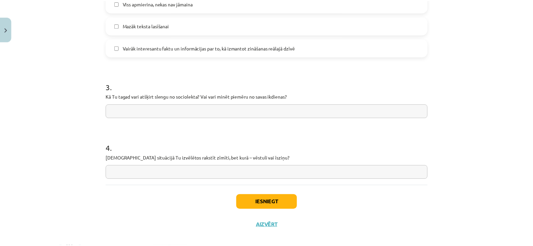
scroll to position [542, 0]
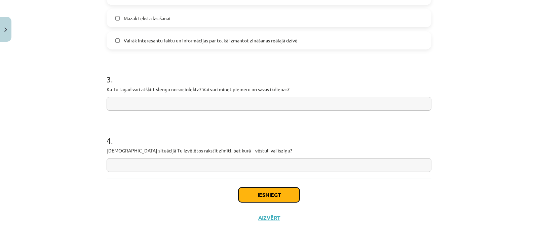
click at [265, 192] on button "Iesniegt" at bounding box center [268, 194] width 61 height 15
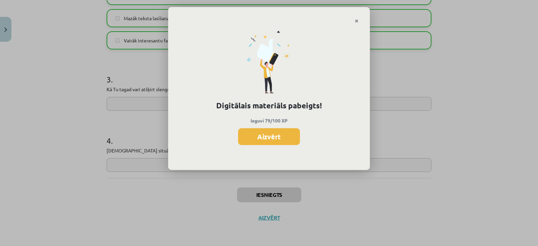
click at [269, 136] on button "Aizvērt" at bounding box center [269, 136] width 62 height 17
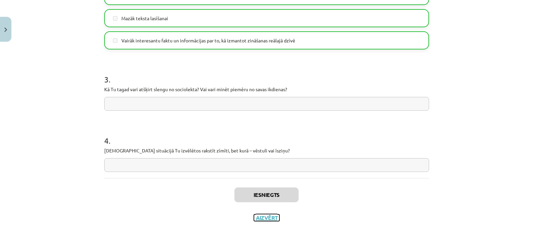
click at [265, 219] on button "Aizvērt" at bounding box center [267, 217] width 26 height 7
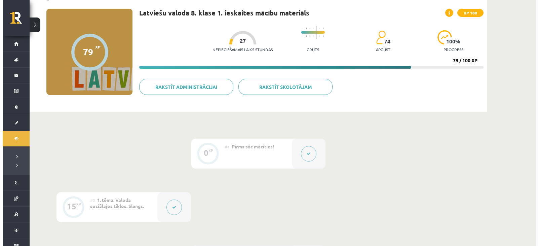
scroll to position [0, 0]
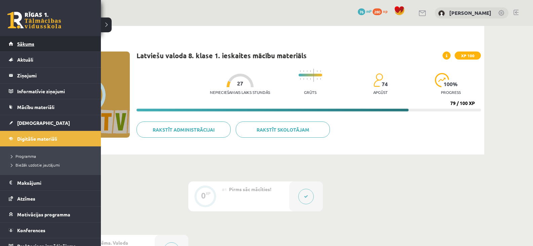
click at [28, 43] on span "Sākums" at bounding box center [25, 44] width 17 height 6
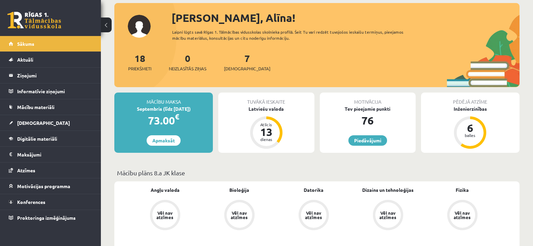
scroll to position [134, 0]
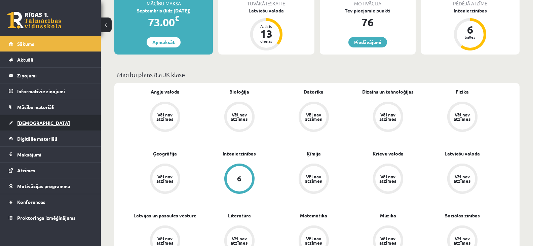
click at [24, 122] on span "[DEMOGRAPHIC_DATA]" at bounding box center [43, 123] width 53 height 6
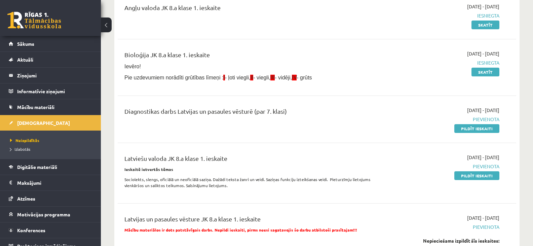
scroll to position [34, 0]
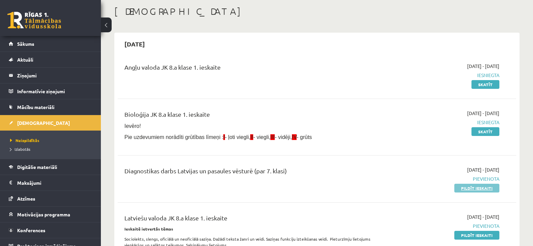
click at [476, 189] on link "Pildīt ieskaiti" at bounding box center [476, 188] width 45 height 9
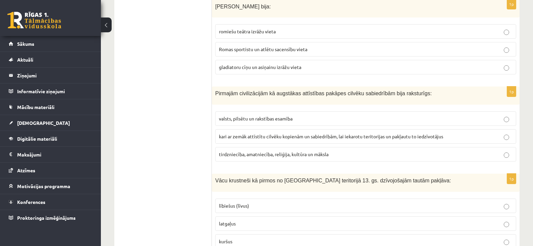
scroll to position [975, 0]
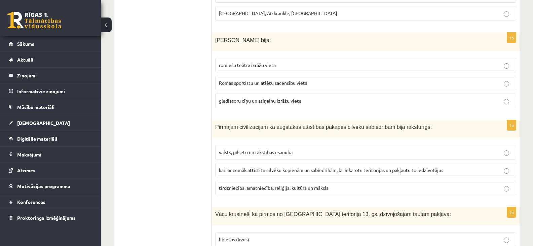
drag, startPoint x: 359, startPoint y: 70, endPoint x: 371, endPoint y: 38, distance: 34.0
click at [353, 76] on label "Romas sportistu un atlētu sacensību vieta" at bounding box center [365, 83] width 301 height 14
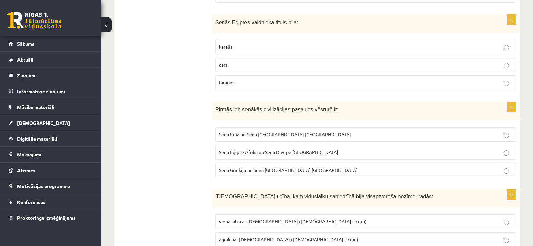
scroll to position [2547, 0]
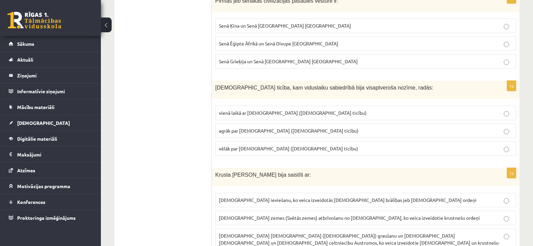
drag, startPoint x: 107, startPoint y: 22, endPoint x: 111, endPoint y: 33, distance: 12.1
click at [107, 22] on button at bounding box center [106, 24] width 11 height 15
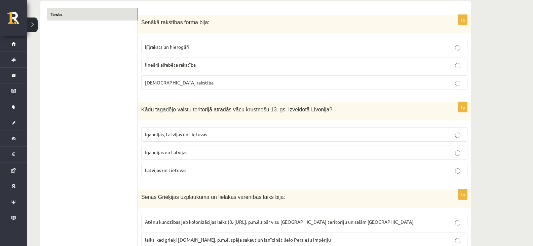
scroll to position [0, 0]
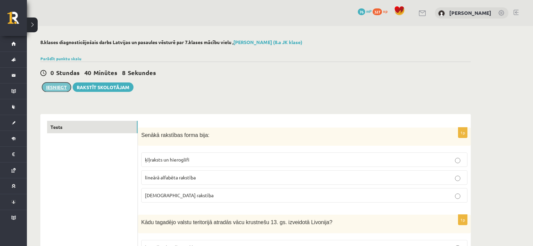
click at [60, 85] on button "Iesniegt" at bounding box center [56, 86] width 29 height 9
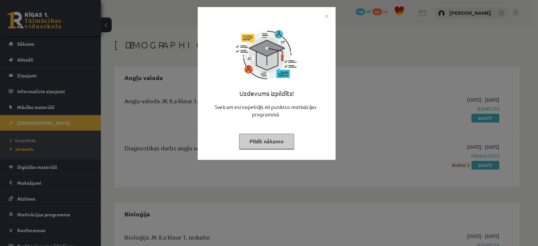
click at [269, 141] on button "Pildīt nākamo" at bounding box center [266, 140] width 55 height 15
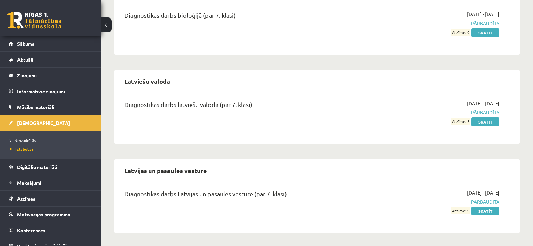
scroll to position [278, 0]
click at [484, 209] on link "Skatīt" at bounding box center [485, 210] width 28 height 9
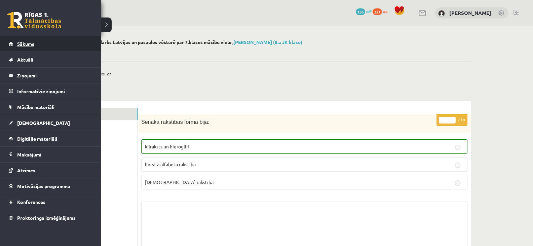
click at [18, 43] on span "Sākums" at bounding box center [25, 44] width 17 height 6
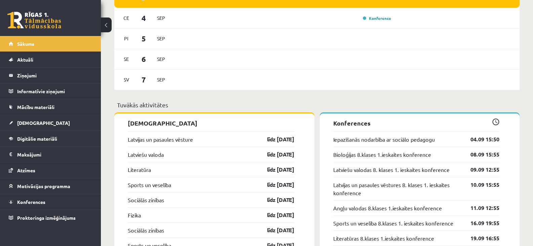
scroll to position [571, 0]
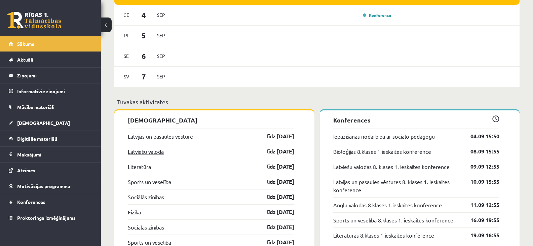
click at [162, 153] on link "Latviešu valoda" at bounding box center [146, 151] width 36 height 8
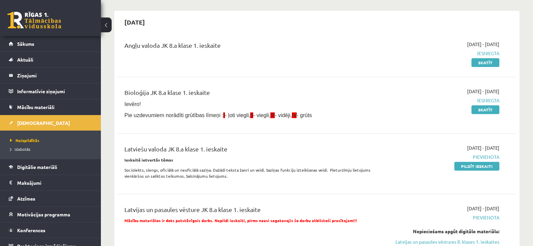
scroll to position [67, 0]
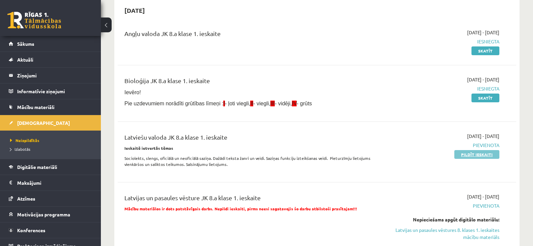
drag, startPoint x: 468, startPoint y: 153, endPoint x: 306, endPoint y: 21, distance: 209.1
click at [468, 154] on link "Pildīt ieskaiti" at bounding box center [476, 154] width 45 height 9
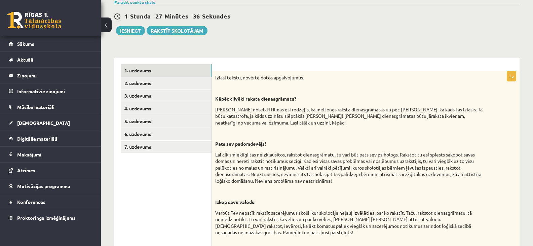
scroll to position [12, 0]
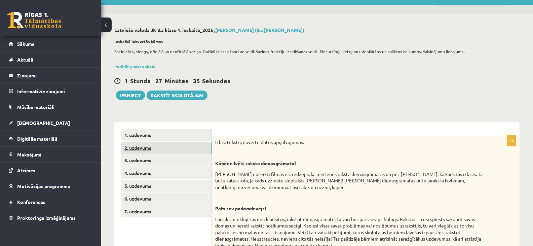
click at [147, 149] on link "2. uzdevums" at bounding box center [166, 148] width 90 height 12
click at [140, 146] on link "2. uzdevums" at bounding box center [166, 148] width 90 height 12
click at [143, 149] on link "2. uzdevums" at bounding box center [166, 148] width 90 height 12
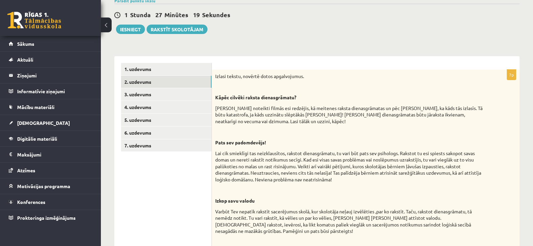
scroll to position [0, 0]
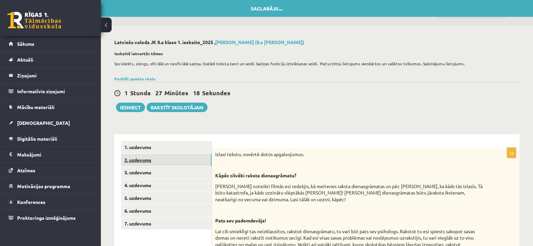
click at [140, 160] on link "2. uzdevums" at bounding box center [166, 160] width 90 height 12
click at [107, 23] on button at bounding box center [106, 24] width 11 height 15
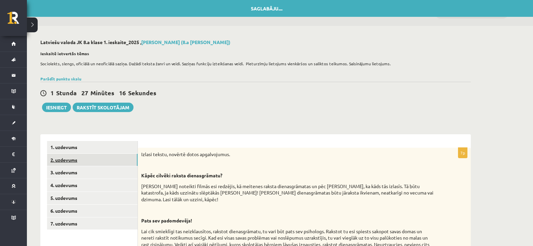
click at [70, 160] on link "2. uzdevums" at bounding box center [92, 160] width 90 height 12
click at [66, 146] on link "1. uzdevums" at bounding box center [92, 147] width 90 height 12
click at [64, 160] on link "2. uzdevums" at bounding box center [92, 160] width 90 height 12
click at [65, 160] on link "2. uzdevums" at bounding box center [92, 160] width 90 height 12
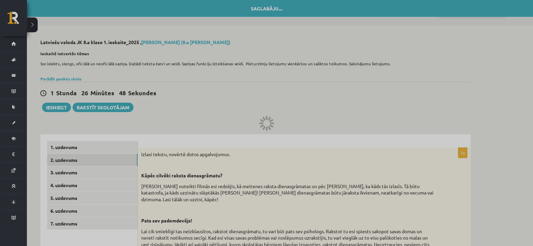
click at [67, 157] on div at bounding box center [266, 123] width 533 height 246
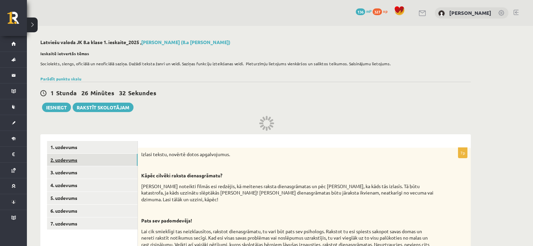
click at [72, 161] on link "2. uzdevums" at bounding box center [92, 160] width 90 height 12
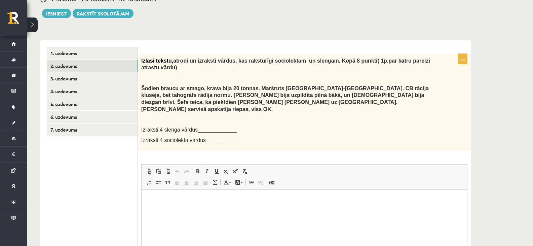
scroll to position [134, 0]
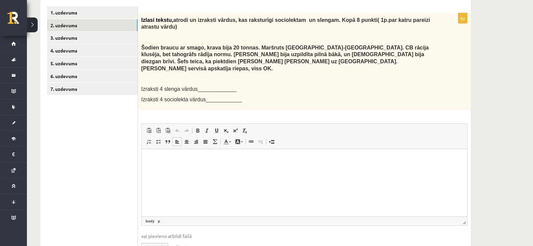
click at [205, 158] on p "Визуальный текстовый редактор, wiswyg-editor-user-answer-47363749249200" at bounding box center [304, 158] width 312 height 7
click at [157, 139] on span at bounding box center [158, 141] width 5 height 5
click at [158, 139] on span at bounding box center [158, 141] width 5 height 5
click at [159, 139] on span at bounding box center [158, 141] width 5 height 5
drag, startPoint x: 165, startPoint y: 30, endPoint x: 314, endPoint y: 243, distance: 260.0
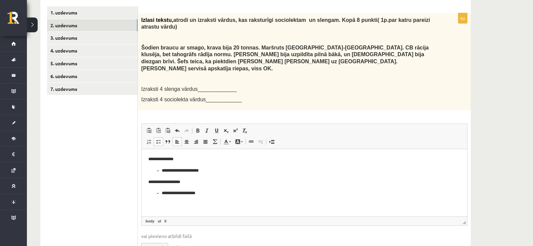
click at [314, 243] on fieldset "**********" at bounding box center [304, 191] width 326 height 136
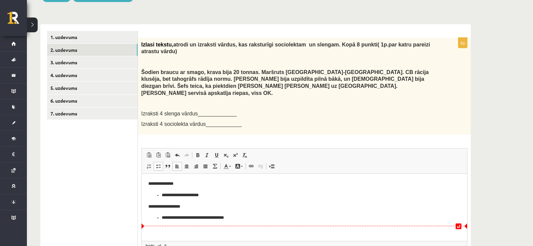
scroll to position [24, 0]
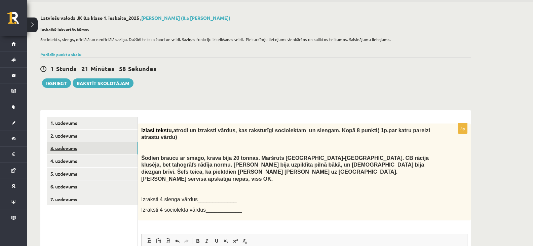
click at [64, 147] on link "3. uzdevums" at bounding box center [92, 148] width 90 height 12
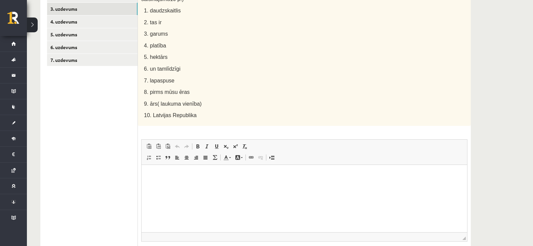
scroll to position [210, 0]
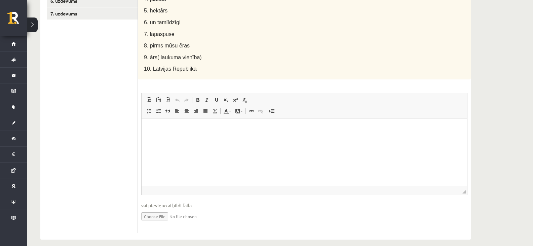
click at [232, 138] on html at bounding box center [304, 128] width 325 height 21
click at [151, 108] on span at bounding box center [148, 110] width 5 height 5
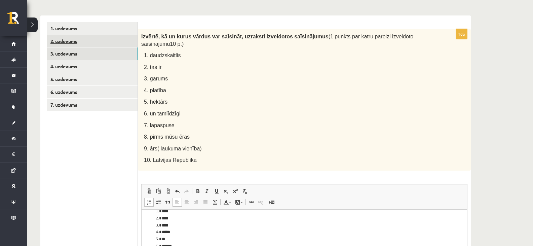
scroll to position [109, 0]
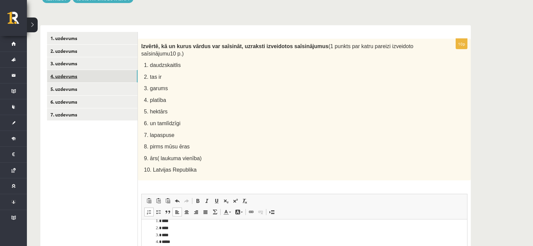
click at [70, 76] on link "4. uzdevums" at bounding box center [92, 76] width 90 height 12
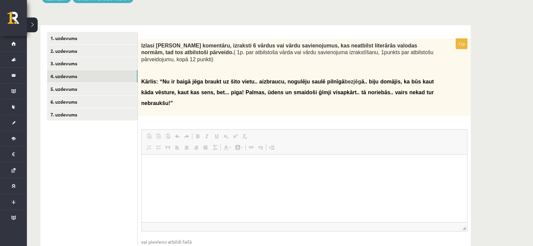
scroll to position [0, 0]
click at [189, 166] on p "Визуальный текстовый редактор, wiswyg-editor-user-answer-47363805660940" at bounding box center [304, 164] width 312 height 7
click at [147, 145] on span at bounding box center [148, 147] width 5 height 5
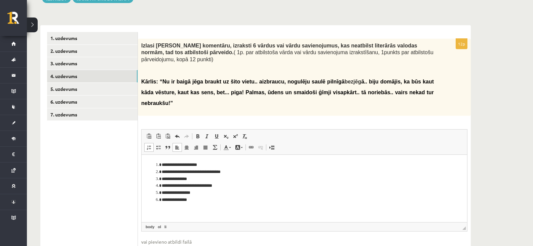
click at [162, 200] on li "**********" at bounding box center [304, 199] width 285 height 7
click at [215, 202] on li "**********" at bounding box center [304, 199] width 285 height 7
click at [196, 180] on li "**********" at bounding box center [304, 178] width 285 height 7
click at [178, 200] on li "**********" at bounding box center [304, 199] width 285 height 7
click at [211, 198] on li "**********" at bounding box center [304, 199] width 285 height 7
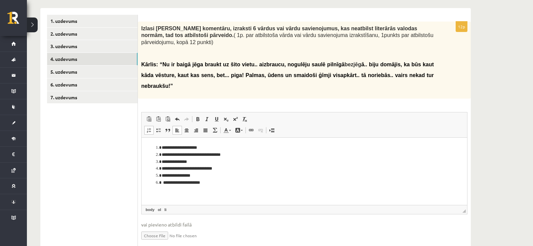
scroll to position [135, 0]
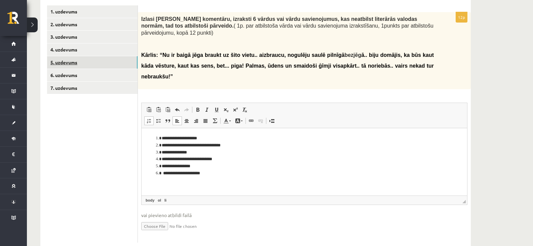
click at [66, 61] on link "5. uzdevums" at bounding box center [92, 62] width 90 height 12
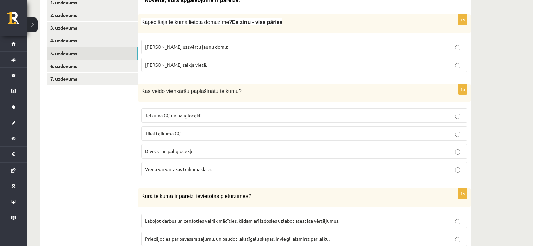
scroll to position [70, 0]
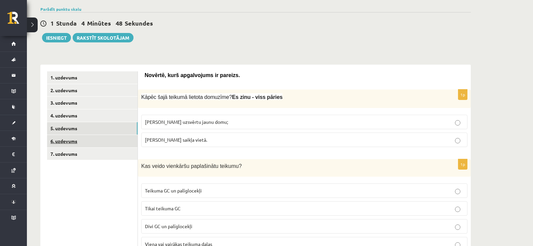
click at [62, 140] on link "6. uzdevums" at bounding box center [92, 141] width 90 height 12
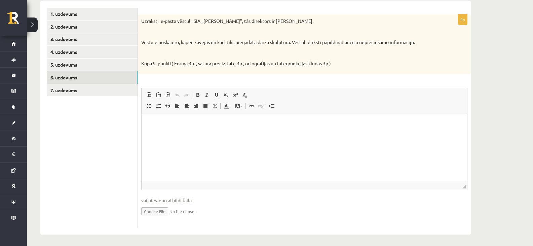
scroll to position [136, 0]
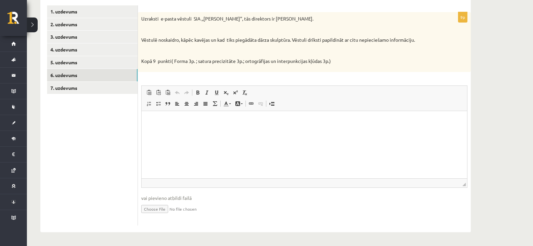
click at [256, 121] on p "Визуальный текстовый редактор, wiswyg-editor-user-answer-47363729009880" at bounding box center [304, 120] width 312 height 7
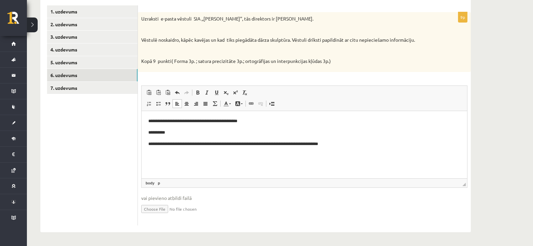
click at [146, 143] on html "**********" at bounding box center [304, 138] width 325 height 54
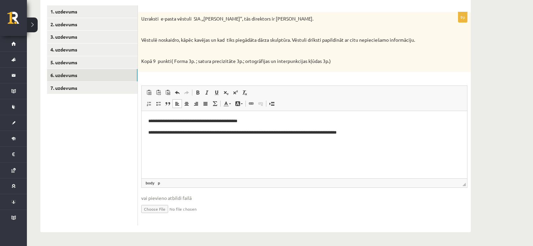
click at [172, 133] on p "**********" at bounding box center [304, 132] width 312 height 7
click at [379, 133] on p "**********" at bounding box center [304, 132] width 312 height 7
click at [169, 145] on p "**********" at bounding box center [304, 143] width 312 height 7
click at [201, 144] on p "**********" at bounding box center [304, 143] width 312 height 7
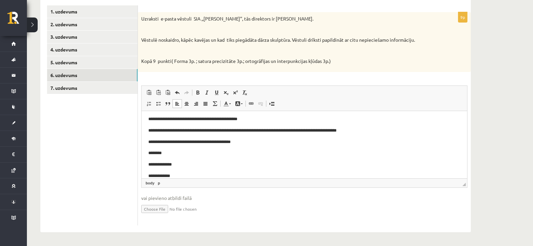
drag, startPoint x: 242, startPoint y: 130, endPoint x: 248, endPoint y: 133, distance: 6.2
click at [242, 130] on p "**********" at bounding box center [301, 130] width 307 height 7
click at [204, 142] on p "**********" at bounding box center [301, 141] width 307 height 7
click at [204, 140] on p "**********" at bounding box center [301, 141] width 307 height 7
click at [60, 85] on link "7. uzdevums" at bounding box center [92, 88] width 90 height 12
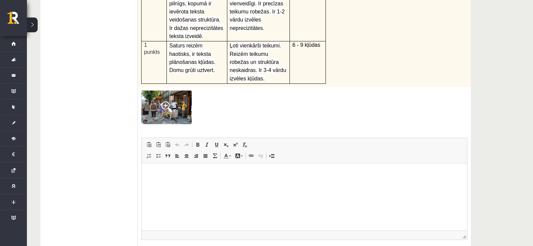
scroll to position [291, 0]
click at [164, 101] on span at bounding box center [166, 106] width 11 height 11
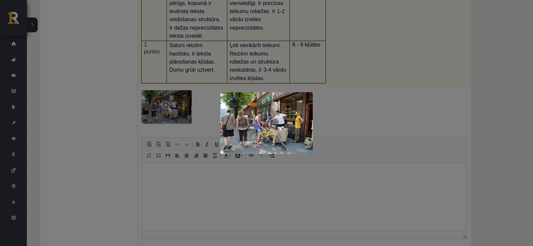
click at [402, 92] on div at bounding box center [266, 123] width 533 height 246
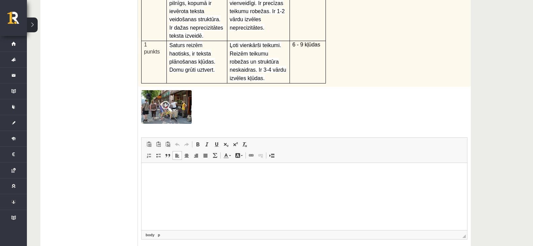
click at [240, 177] on html at bounding box center [304, 172] width 325 height 21
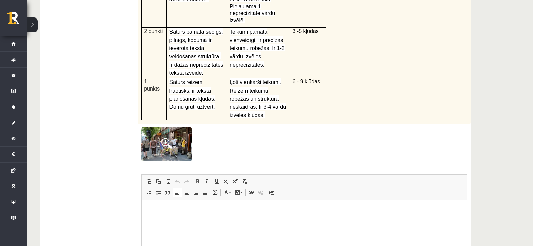
scroll to position [258, 0]
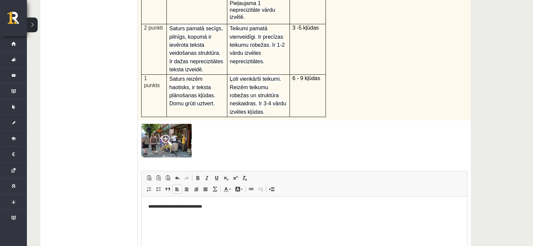
click at [383, 49] on div "Apskati attēlu, iztēlojies, ka esi ieradies šajā pilsētā! Veido ierakstu par at…" at bounding box center [304, 5] width 333 height 231
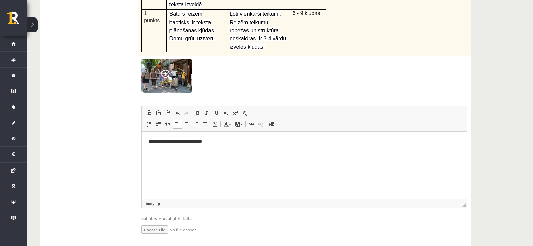
scroll to position [325, 0]
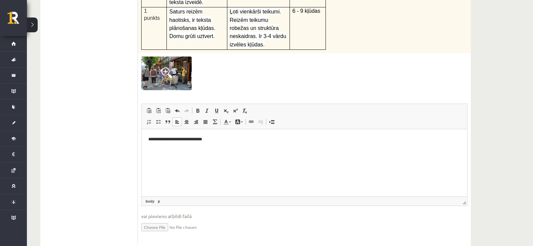
click at [233, 138] on p "**********" at bounding box center [304, 138] width 312 height 7
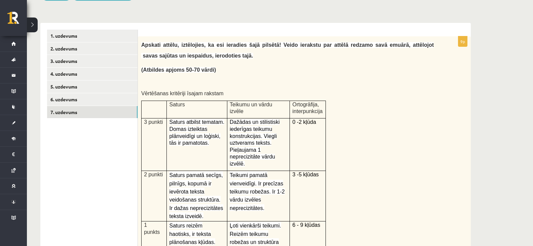
scroll to position [0, 0]
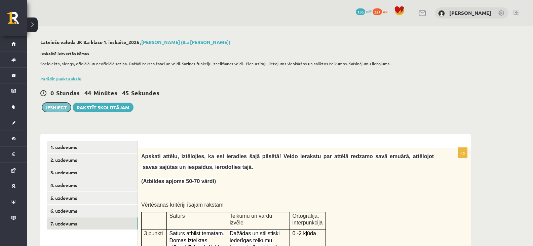
click at [51, 107] on button "Iesniegt" at bounding box center [56, 107] width 29 height 9
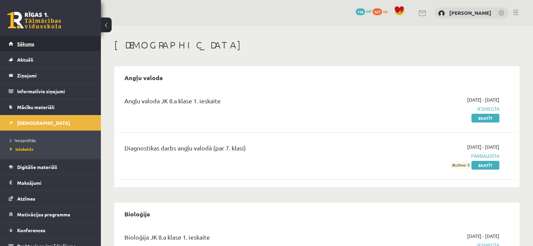
click at [26, 43] on span "Sākums" at bounding box center [25, 44] width 17 height 6
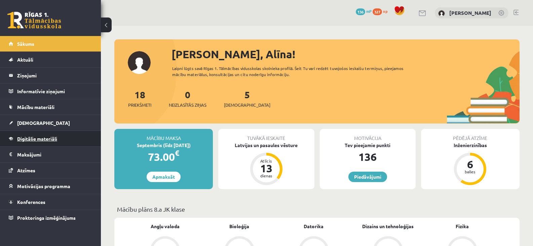
click at [43, 134] on link "Digitālie materiāli" at bounding box center [51, 138] width 84 height 15
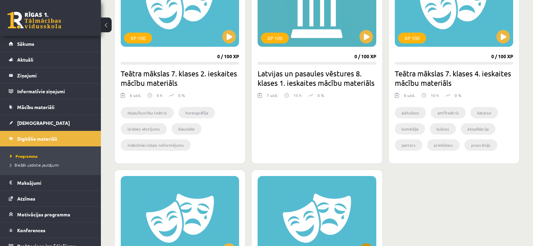
scroll to position [202, 0]
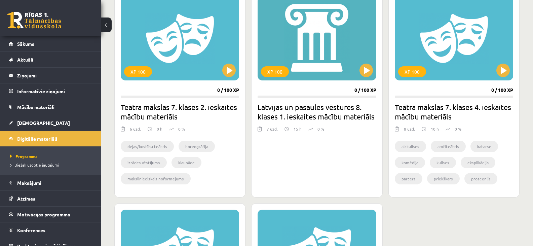
drag, startPoint x: 300, startPoint y: 160, endPoint x: 451, endPoint y: 214, distance: 160.3
click at [452, 213] on div "XP 100 0 / 100 XP Teātra mākslas 7. klases 2. ieskaites mācību materiāls 6 uzd.…" at bounding box center [316, 200] width 405 height 421
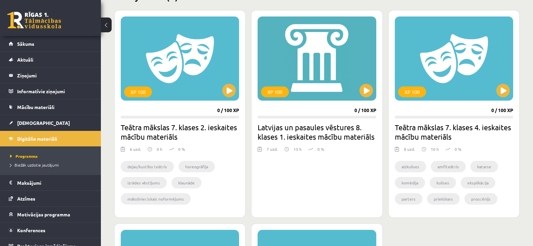
scroll to position [168, 0]
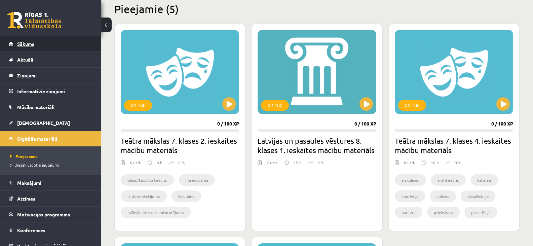
click at [27, 42] on span "Sākums" at bounding box center [25, 44] width 17 height 6
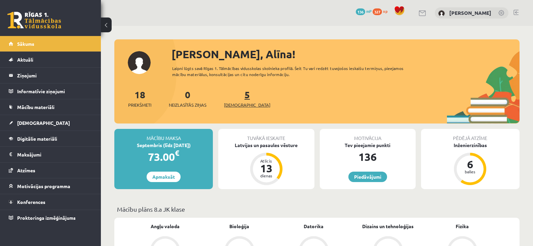
click at [237, 103] on span "[DEMOGRAPHIC_DATA]" at bounding box center [247, 105] width 46 height 7
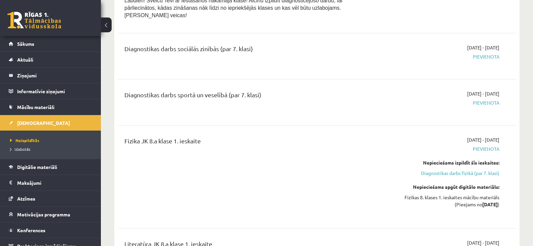
scroll to position [471, 0]
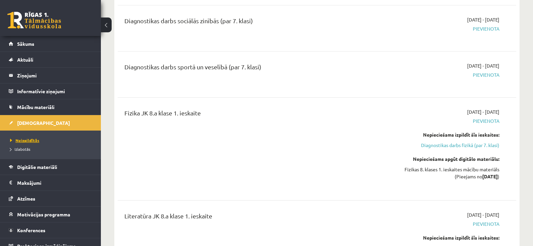
click at [27, 140] on span "Neizpildītās" at bounding box center [24, 139] width 29 height 5
click at [26, 149] on span "Izlabotās" at bounding box center [20, 148] width 20 height 5
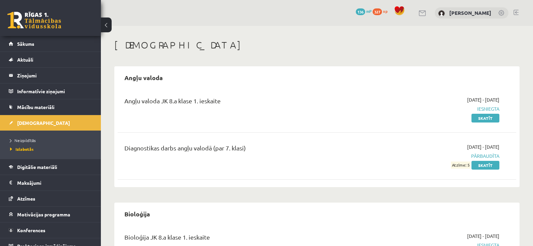
click at [365, 11] on span "136" at bounding box center [360, 11] width 9 height 7
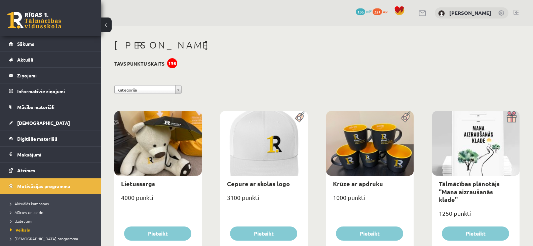
click at [382, 10] on span "327" at bounding box center [376, 11] width 9 height 7
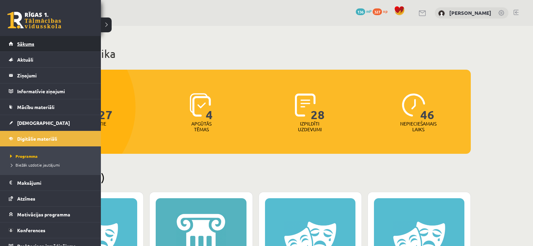
click at [25, 42] on span "Sākums" at bounding box center [25, 44] width 17 height 6
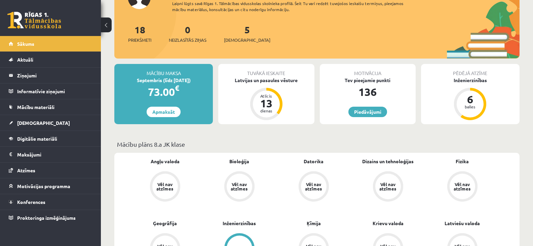
scroll to position [34, 0]
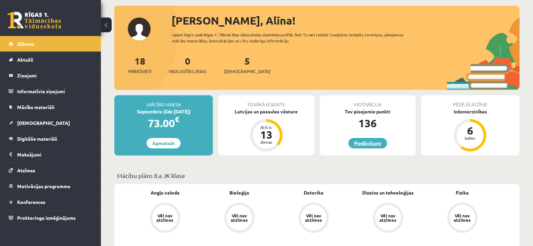
click at [360, 142] on link "Piedāvājumi" at bounding box center [367, 143] width 39 height 10
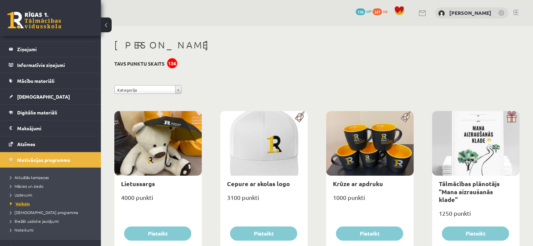
scroll to position [51, 0]
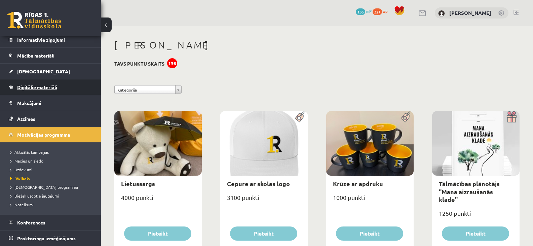
click at [35, 88] on span "Digitālie materiāli" at bounding box center [37, 87] width 40 height 6
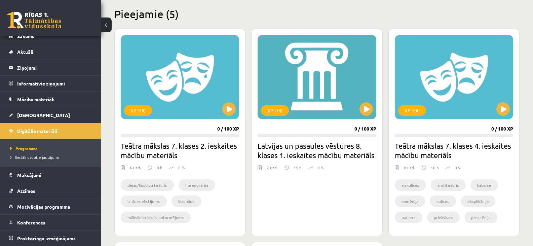
scroll to position [202, 0]
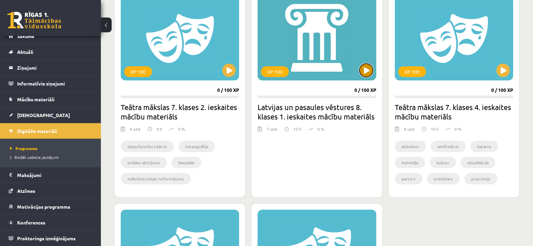
click at [365, 71] on button at bounding box center [365, 70] width 13 height 13
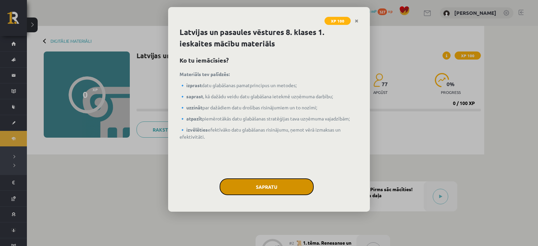
click at [265, 182] on button "Sapratu" at bounding box center [267, 186] width 94 height 17
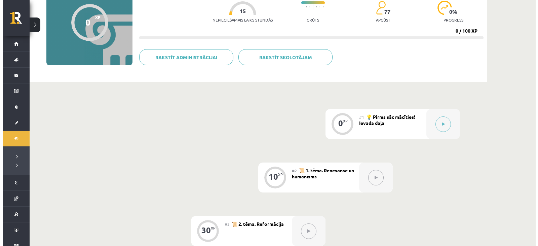
scroll to position [72, 0]
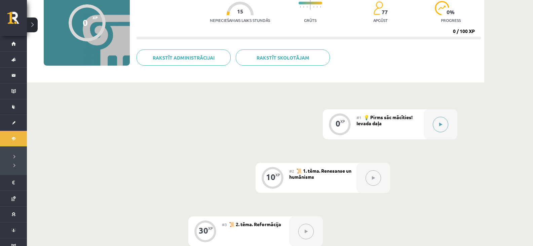
click at [440, 125] on icon at bounding box center [440, 124] width 3 height 4
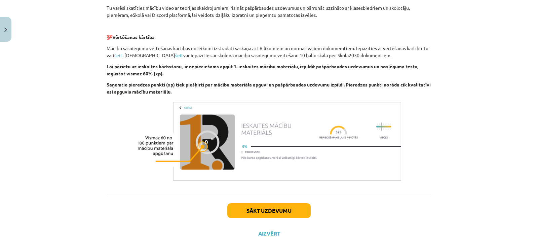
scroll to position [251, 0]
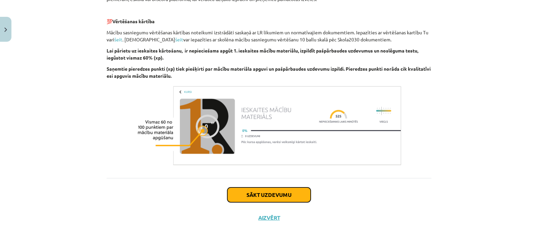
click at [263, 192] on button "Sākt uzdevumu" at bounding box center [268, 194] width 83 height 15
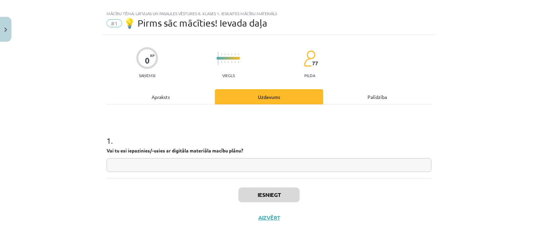
click at [218, 163] on input "text" at bounding box center [269, 165] width 325 height 14
type input "**"
click at [271, 193] on button "Iesniegt" at bounding box center [268, 194] width 61 height 15
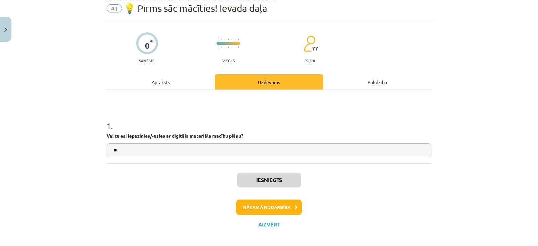
scroll to position [31, 0]
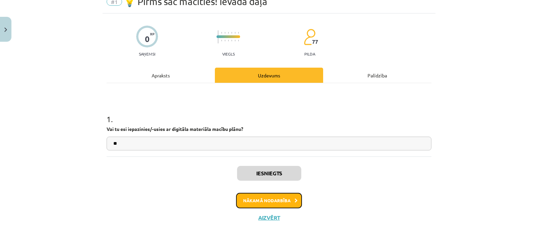
click at [273, 198] on button "Nākamā nodarbība" at bounding box center [269, 200] width 66 height 15
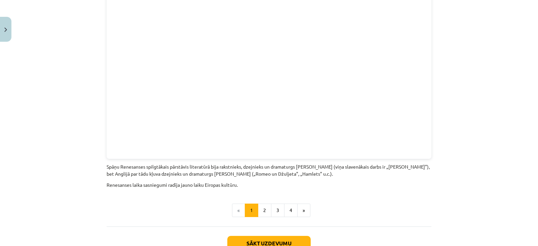
scroll to position [1489, 0]
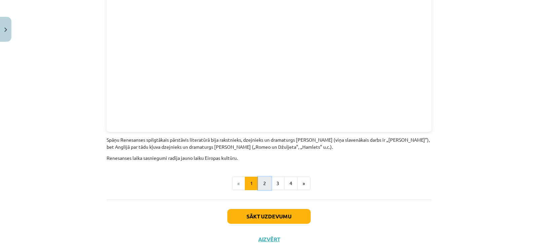
click at [261, 176] on button "2" at bounding box center [264, 182] width 13 height 13
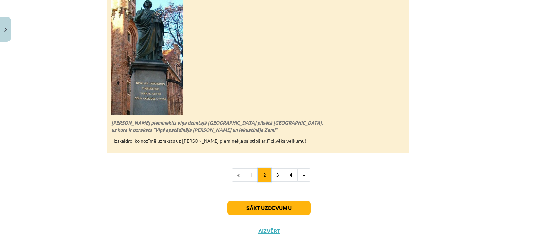
scroll to position [1512, 0]
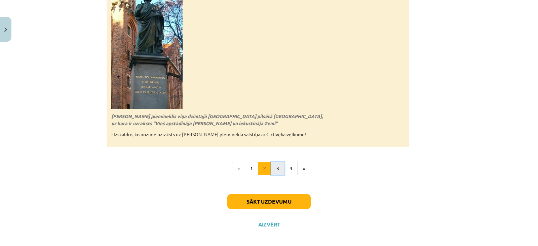
click at [276, 162] on button "3" at bounding box center [277, 168] width 13 height 13
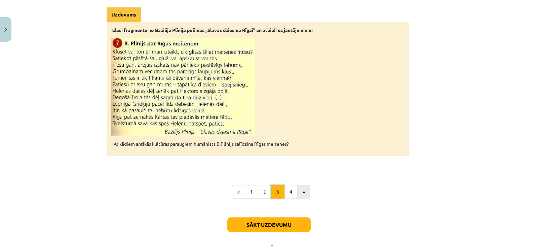
scroll to position [1074, 0]
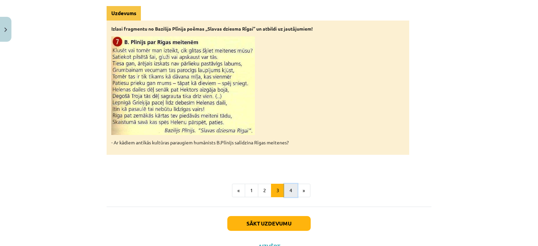
click at [285, 184] on button "4" at bounding box center [290, 190] width 13 height 13
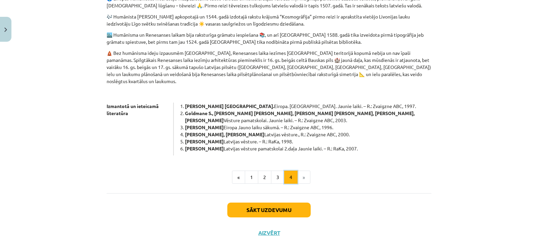
scroll to position [344, 0]
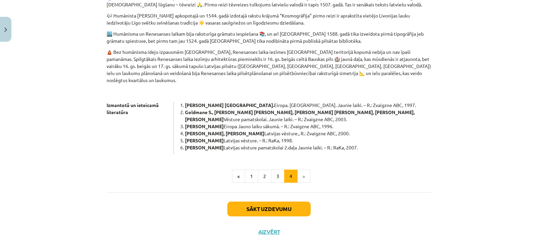
click at [298, 169] on li "»" at bounding box center [303, 175] width 13 height 13
click at [273, 201] on button "Sākt uzdevumu" at bounding box center [268, 208] width 83 height 15
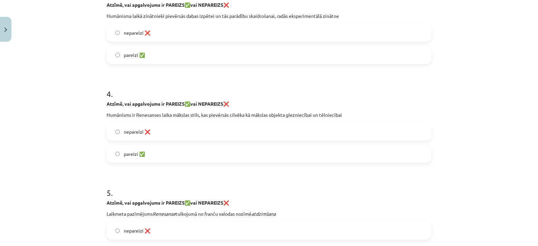
scroll to position [387, 0]
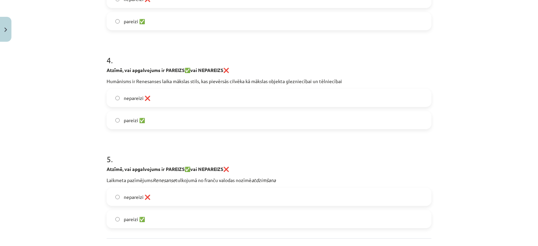
click at [118, 99] on label "nepareizi ❌" at bounding box center [268, 97] width 323 height 17
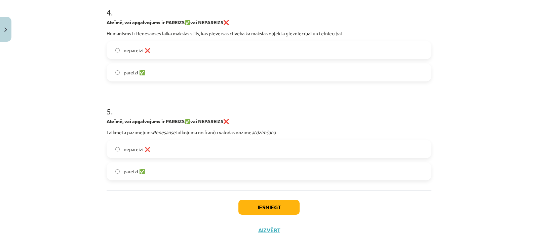
scroll to position [447, 0]
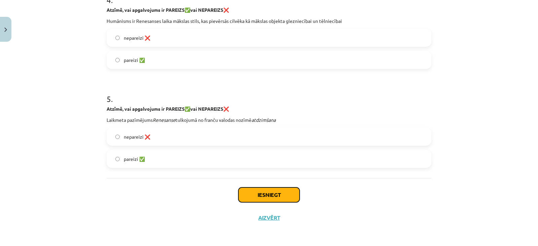
click at [265, 191] on button "Iesniegt" at bounding box center [268, 194] width 61 height 15
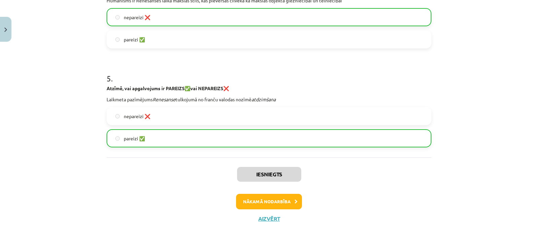
scroll to position [468, 0]
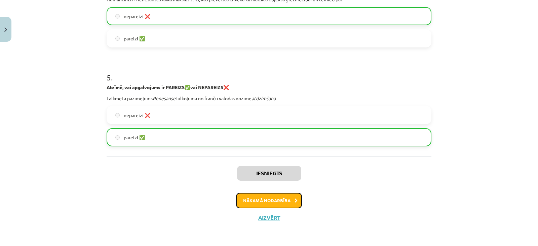
click at [273, 201] on button "Nākamā nodarbība" at bounding box center [269, 200] width 66 height 15
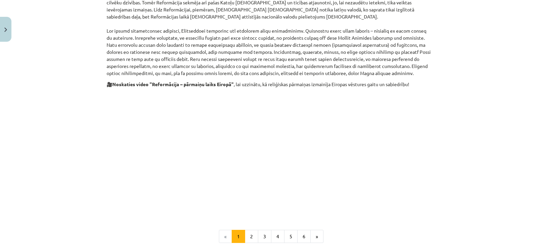
scroll to position [319, 0]
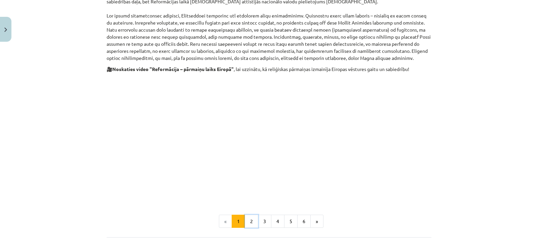
click at [249, 214] on button "2" at bounding box center [251, 220] width 13 height 13
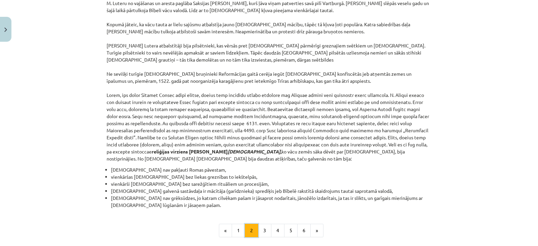
scroll to position [608, 0]
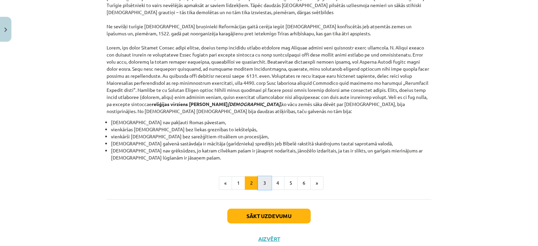
click at [260, 176] on button "3" at bounding box center [264, 182] width 13 height 13
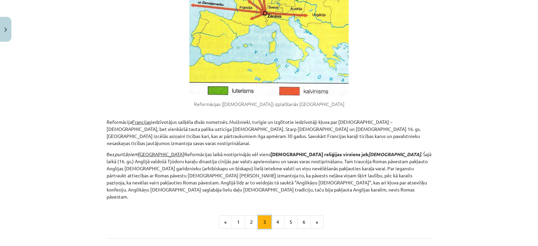
scroll to position [389, 0]
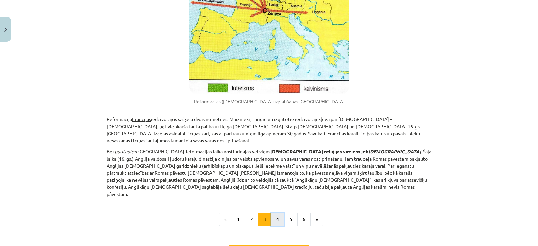
click at [277, 212] on button "4" at bounding box center [277, 218] width 13 height 13
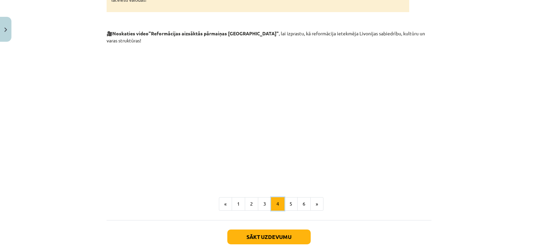
scroll to position [1196, 0]
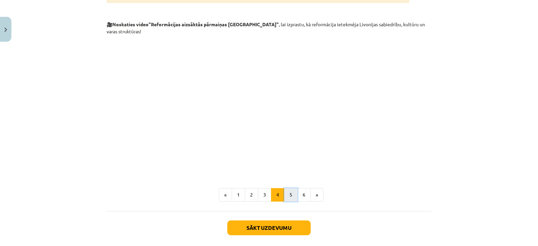
click at [287, 188] on button "5" at bounding box center [290, 194] width 13 height 13
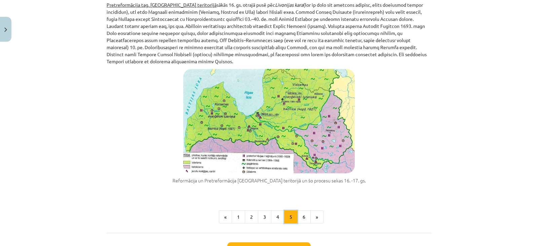
scroll to position [692, 0]
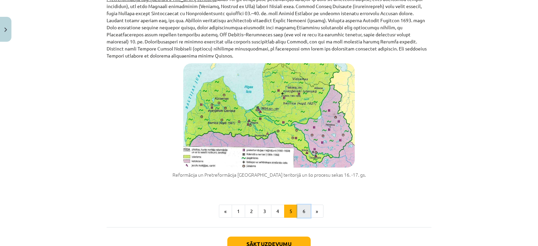
click at [298, 204] on button "6" at bounding box center [303, 210] width 13 height 13
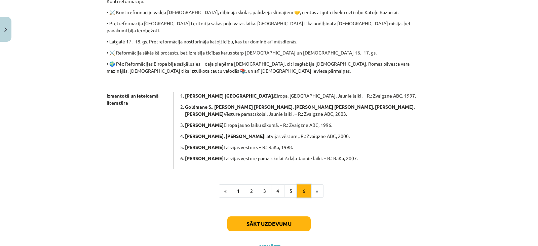
scroll to position [352, 0]
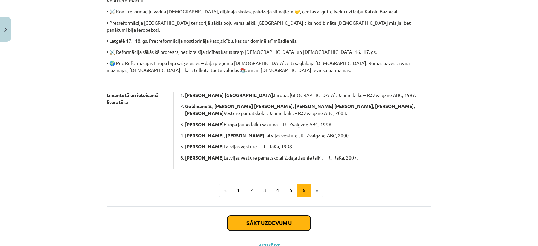
click at [261, 215] on button "Sākt uzdevumu" at bounding box center [268, 222] width 83 height 15
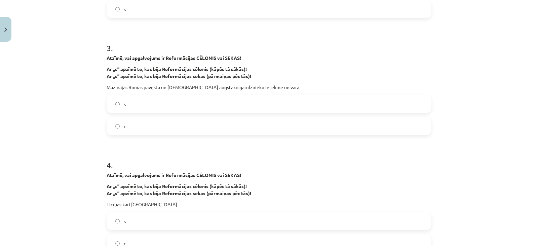
scroll to position [370, 0]
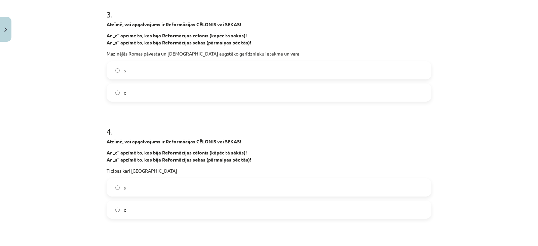
click at [118, 73] on label "s" at bounding box center [268, 70] width 323 height 17
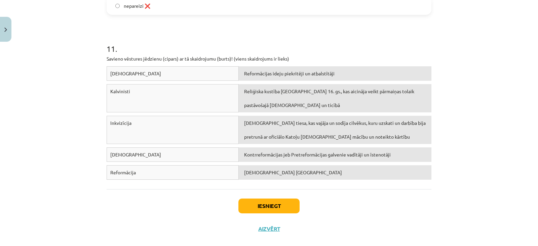
scroll to position [1196, 0]
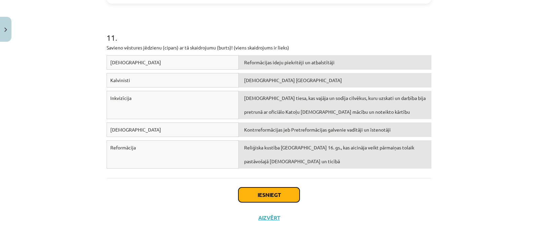
click at [274, 195] on button "Iesniegt" at bounding box center [268, 194] width 61 height 15
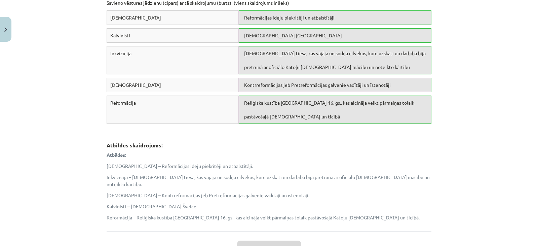
scroll to position [1308, 0]
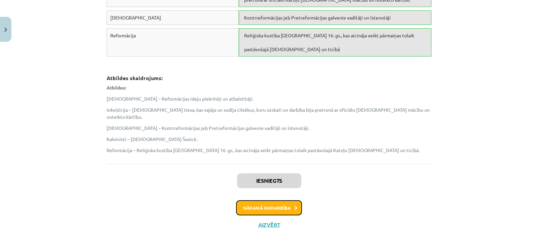
click at [282, 200] on button "Nākamā nodarbība" at bounding box center [269, 207] width 66 height 15
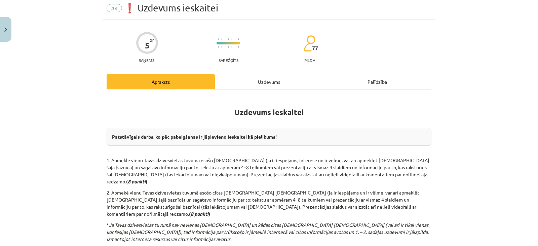
scroll to position [132, 0]
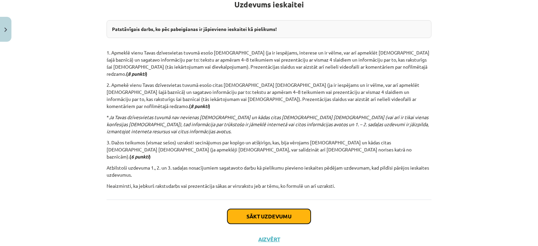
click at [276, 209] on button "Sākt uzdevumu" at bounding box center [268, 216] width 83 height 15
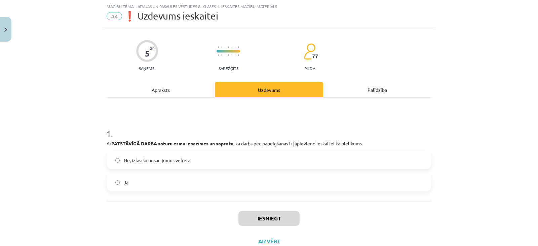
scroll to position [40, 0]
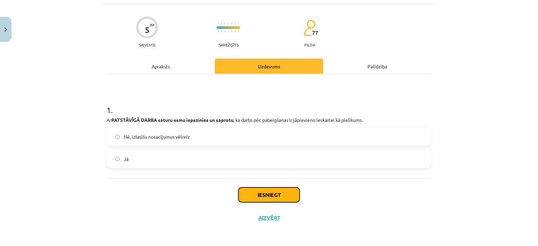
click at [265, 195] on button "Iesniegt" at bounding box center [268, 194] width 61 height 15
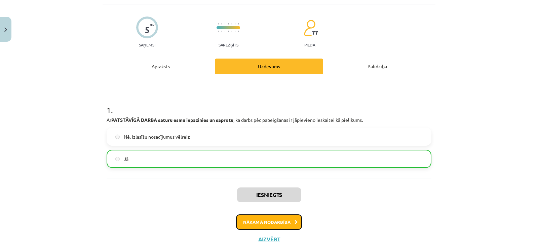
click at [264, 220] on button "Nākamā nodarbība" at bounding box center [269, 221] width 66 height 15
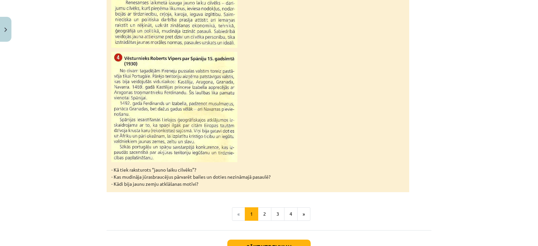
scroll to position [680, 0]
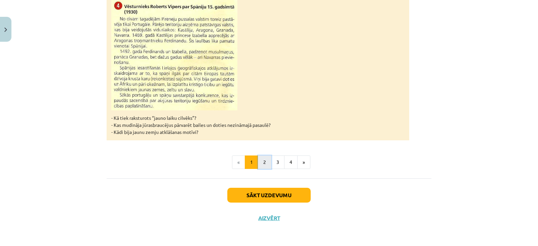
click at [267, 160] on button "2" at bounding box center [264, 161] width 13 height 13
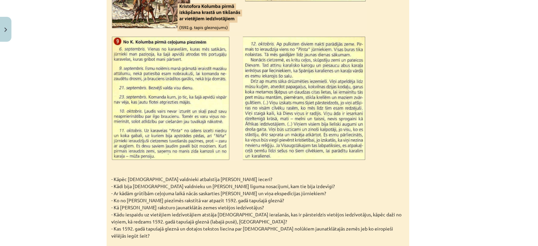
scroll to position [1028, 0]
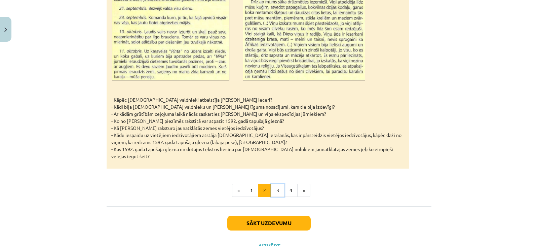
click at [279, 184] on button "3" at bounding box center [277, 190] width 13 height 13
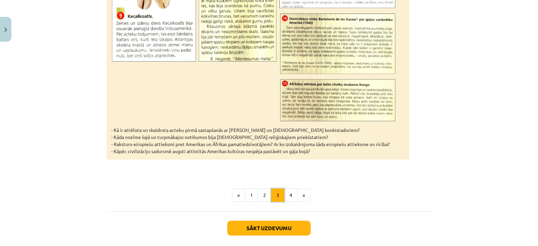
scroll to position [2187, 0]
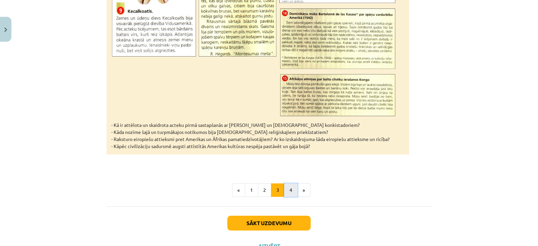
click at [286, 183] on button "4" at bounding box center [290, 189] width 13 height 13
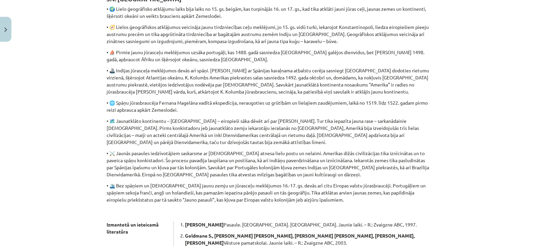
scroll to position [255, 0]
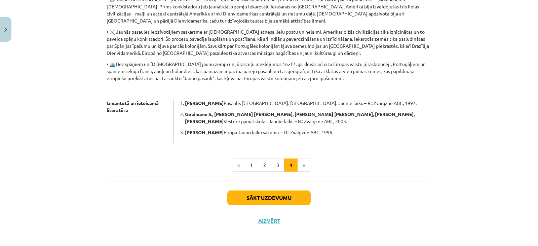
click at [299, 167] on li "»" at bounding box center [303, 164] width 13 height 13
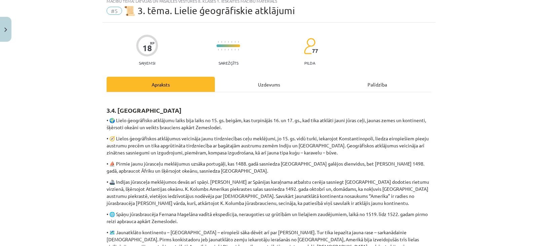
scroll to position [0, 0]
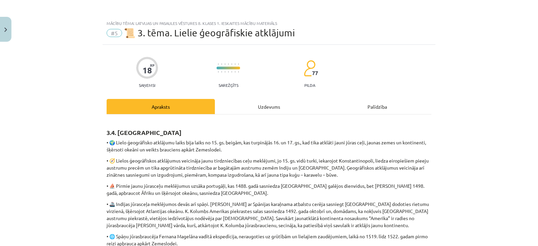
click at [232, 68] on progress at bounding box center [228, 68] width 24 height 3
click at [224, 66] on div at bounding box center [228, 64] width 24 height 5
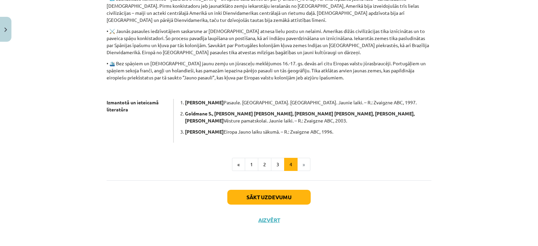
scroll to position [258, 0]
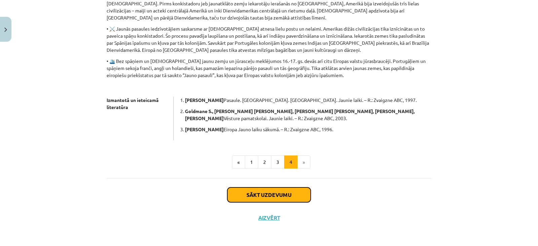
click at [270, 195] on button "Sākt uzdevumu" at bounding box center [268, 194] width 83 height 15
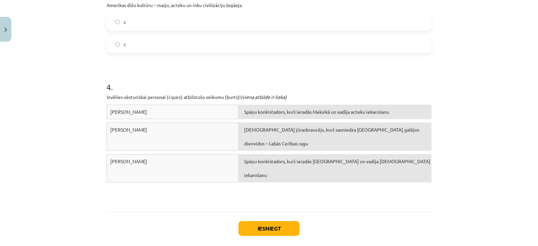
scroll to position [397, 0]
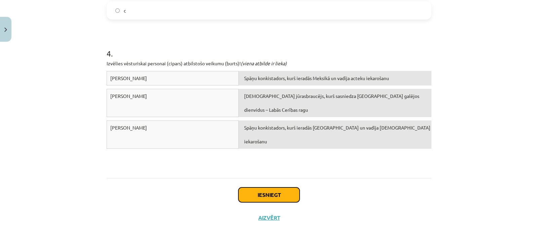
click at [274, 194] on button "Iesniegt" at bounding box center [268, 194] width 61 height 15
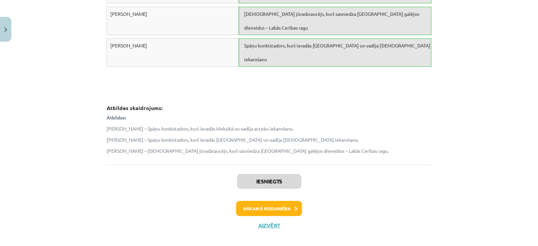
scroll to position [487, 0]
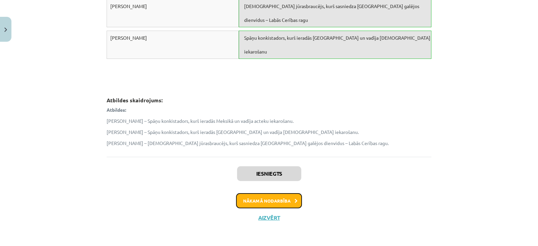
click at [285, 199] on button "Nākamā nodarbība" at bounding box center [269, 200] width 66 height 15
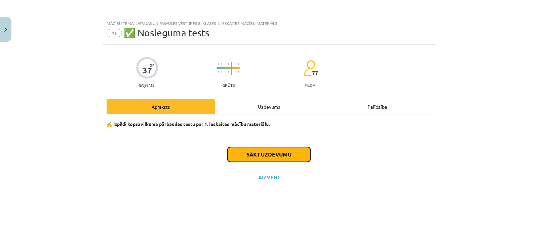
click at [272, 154] on button "Sākt uzdevumu" at bounding box center [268, 154] width 83 height 15
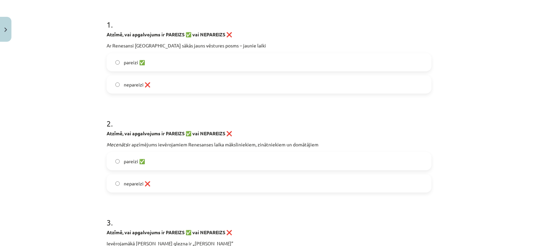
scroll to position [159, 0]
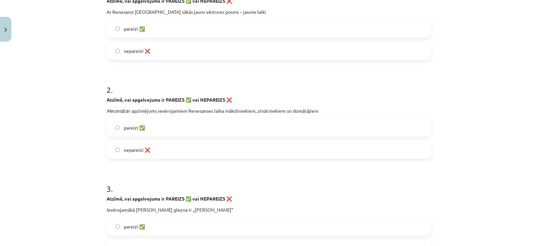
click at [119, 39] on div "pareizi ✅  nepareizi ❌" at bounding box center [269, 39] width 325 height 40
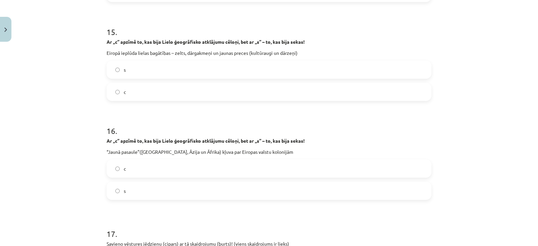
scroll to position [1605, 0]
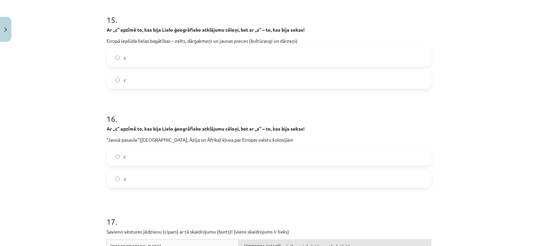
click at [118, 180] on label "s" at bounding box center [268, 178] width 323 height 17
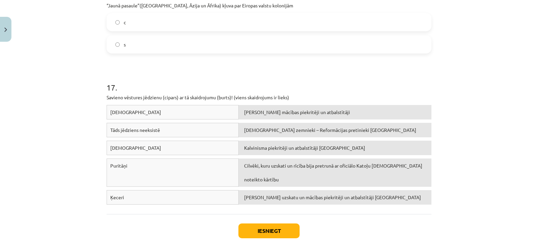
scroll to position [1739, 0]
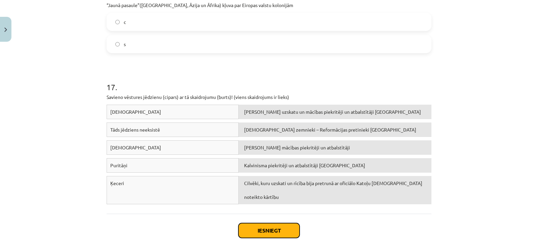
click at [266, 228] on button "Iesniegt" at bounding box center [268, 230] width 61 height 15
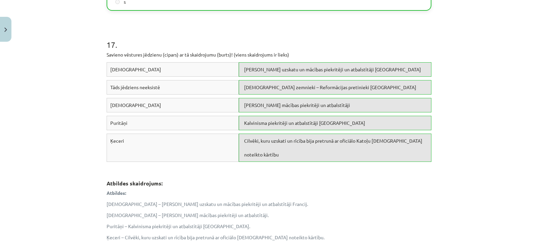
scroll to position [1885, 0]
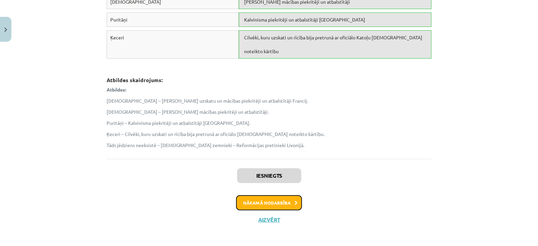
click at [272, 203] on button "Nākamā nodarbība" at bounding box center [269, 202] width 66 height 15
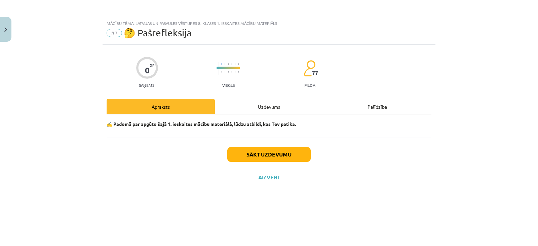
scroll to position [0, 0]
click at [289, 152] on button "Sākt uzdevumu" at bounding box center [268, 154] width 83 height 15
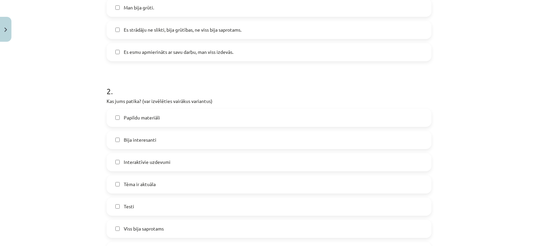
scroll to position [246, 0]
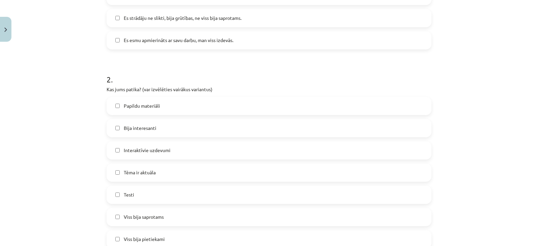
click at [122, 198] on label "Testi" at bounding box center [268, 194] width 323 height 17
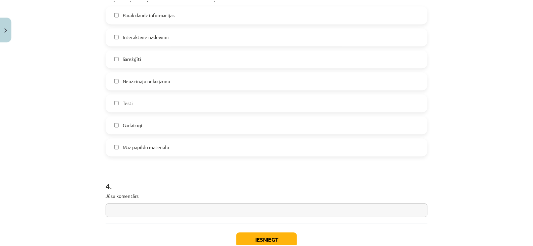
scroll to position [582, 0]
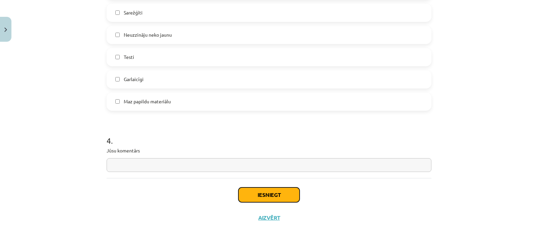
click at [258, 195] on button "Iesniegt" at bounding box center [268, 194] width 61 height 15
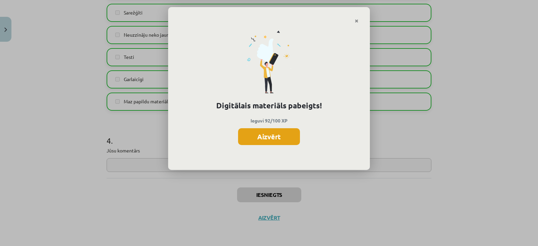
click at [264, 136] on button "Aizvērt" at bounding box center [269, 136] width 62 height 17
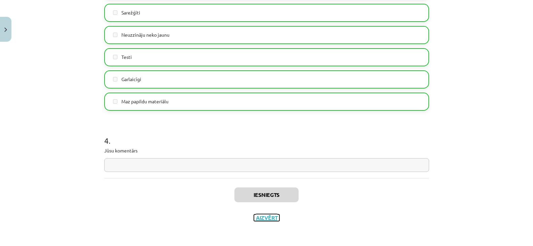
click at [268, 218] on button "Aizvērt" at bounding box center [267, 217] width 26 height 7
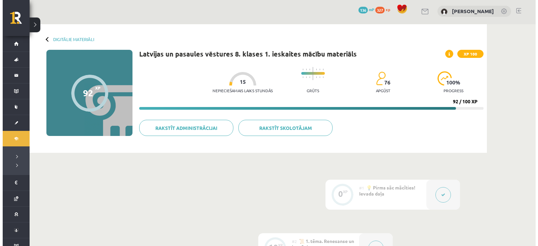
scroll to position [0, 0]
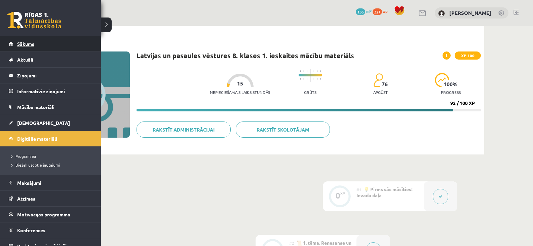
click at [22, 44] on span "Sākums" at bounding box center [25, 44] width 17 height 6
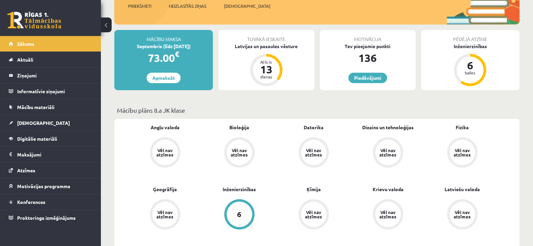
scroll to position [101, 0]
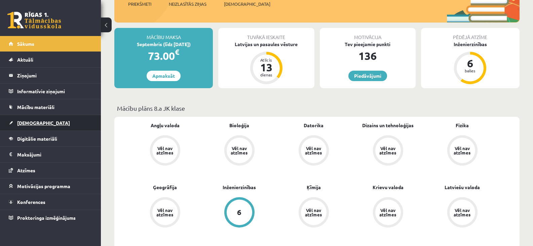
click at [31, 122] on span "[DEMOGRAPHIC_DATA]" at bounding box center [43, 123] width 53 height 6
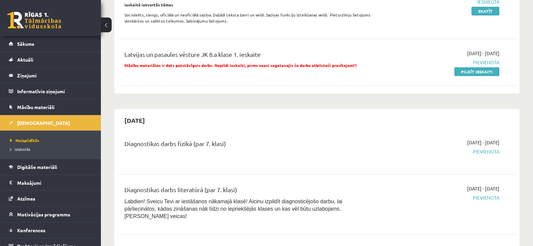
scroll to position [134, 0]
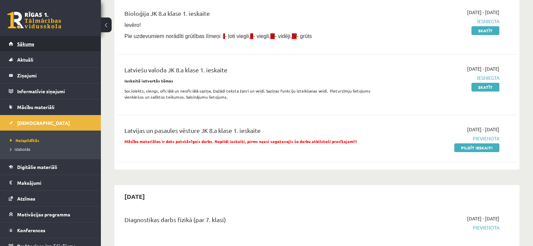
click at [29, 43] on span "Sākums" at bounding box center [25, 44] width 17 height 6
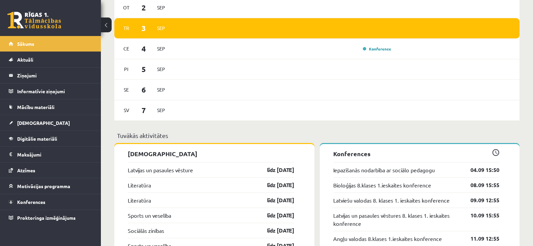
scroll to position [571, 0]
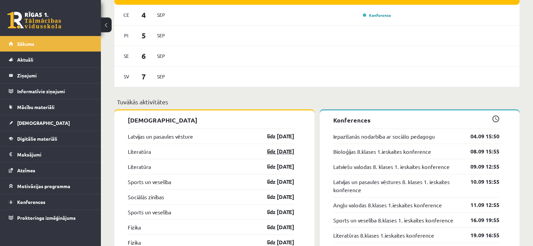
click at [280, 152] on link "līdz 30.09.25" at bounding box center [274, 151] width 39 height 8
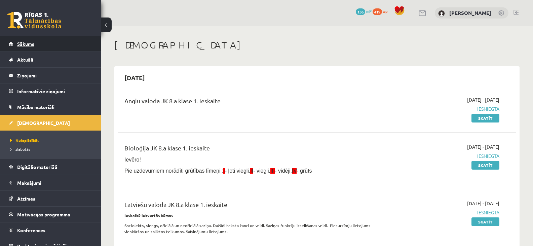
click at [29, 43] on span "Sākums" at bounding box center [25, 44] width 17 height 6
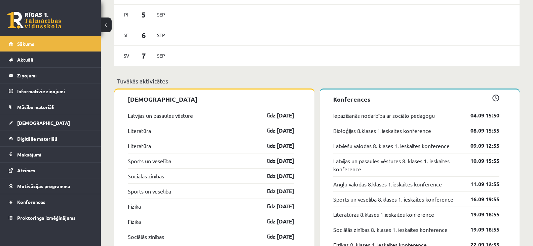
scroll to position [571, 0]
